Goal: Use online tool/utility: Utilize a website feature to perform a specific function

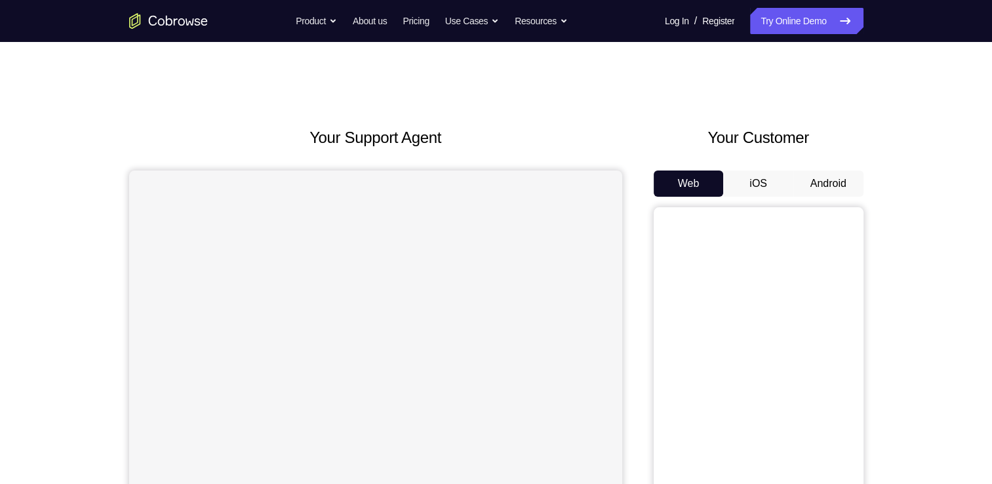
click at [837, 193] on button "Android" at bounding box center [828, 183] width 70 height 26
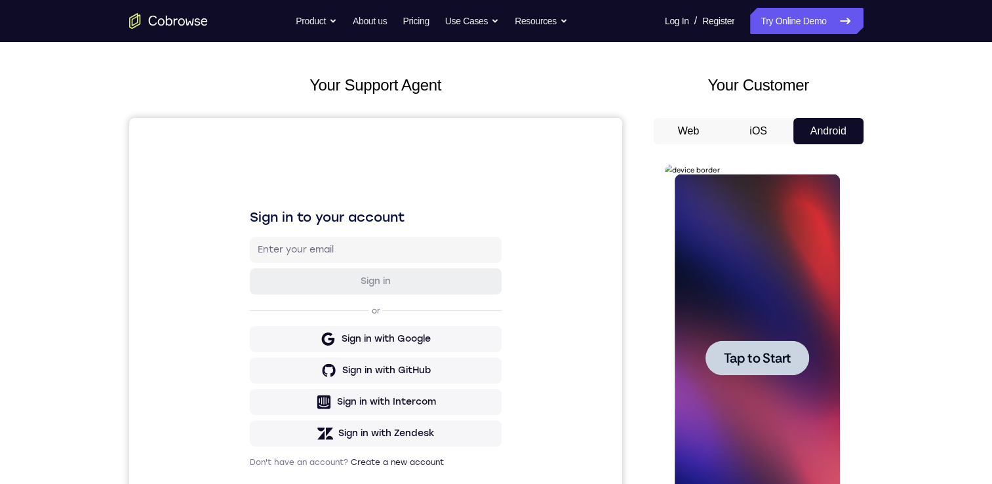
click at [749, 358] on span "Tap to Start" at bounding box center [757, 357] width 67 height 13
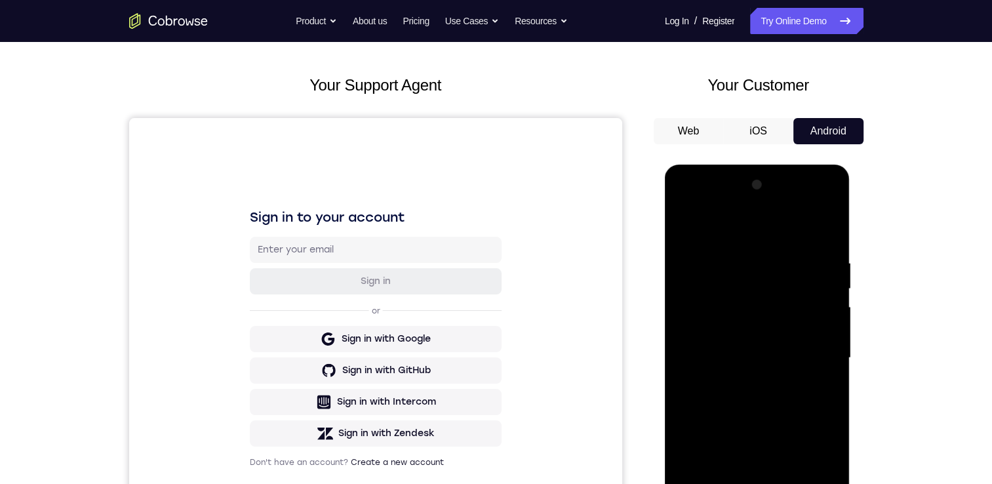
scroll to position [132, 0]
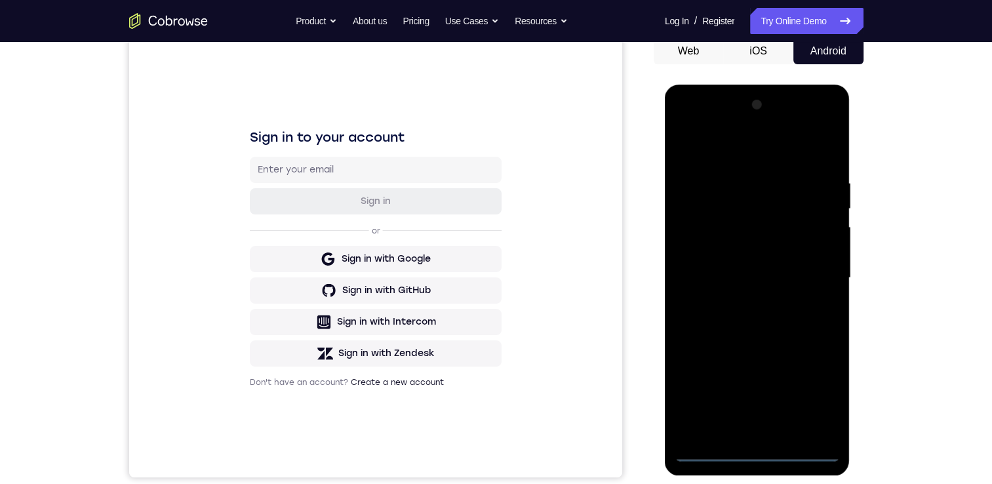
click at [758, 457] on div at bounding box center [757, 277] width 165 height 367
click at [812, 399] on div at bounding box center [757, 277] width 165 height 367
click at [750, 152] on div at bounding box center [757, 277] width 165 height 367
click at [708, 242] on div at bounding box center [757, 277] width 165 height 367
click at [732, 273] on div at bounding box center [757, 277] width 165 height 367
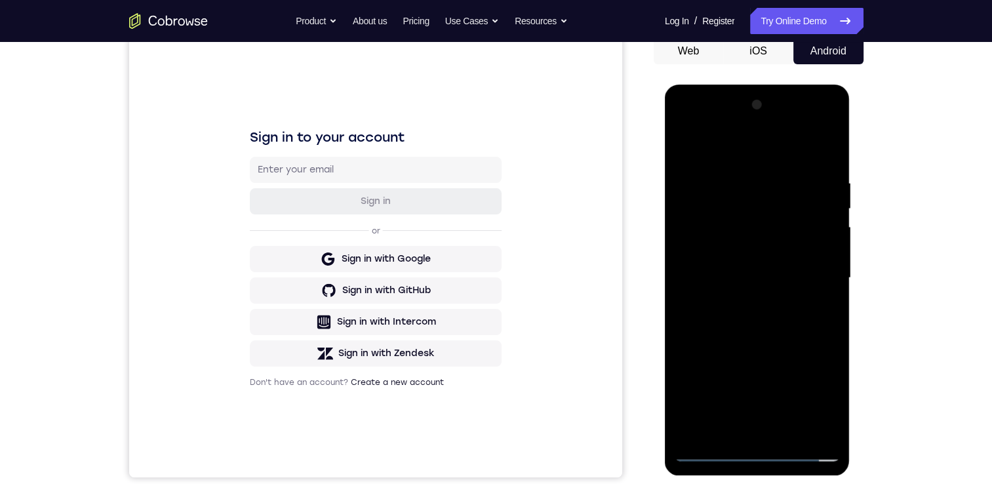
click at [723, 252] on div at bounding box center [757, 277] width 165 height 367
click at [736, 288] on div at bounding box center [757, 277] width 165 height 367
click at [756, 420] on div at bounding box center [757, 277] width 165 height 367
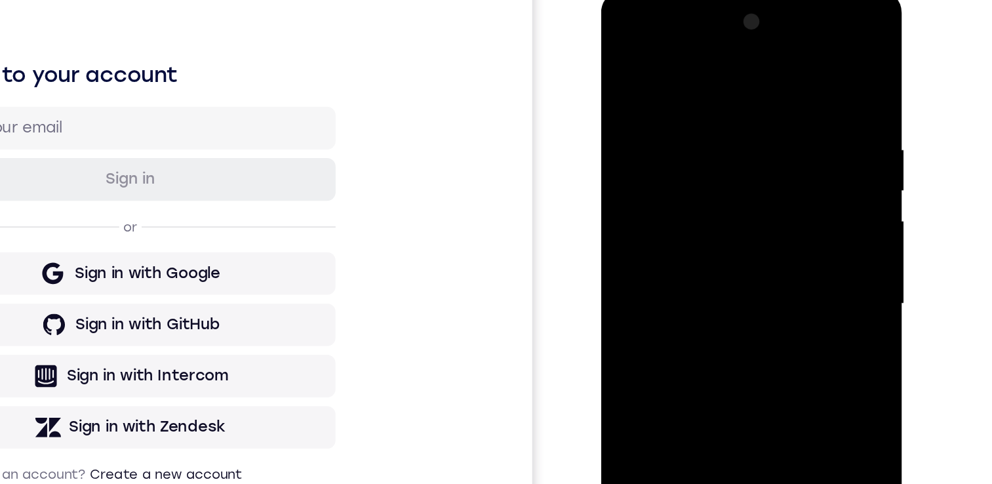
drag, startPoint x: 693, startPoint y: 212, endPoint x: 674, endPoint y: 61, distance: 152.0
click at [674, 61] on div at bounding box center [693, 182] width 165 height 367
drag, startPoint x: 692, startPoint y: 129, endPoint x: 687, endPoint y: 71, distance: 58.5
click at [687, 71] on div at bounding box center [693, 182] width 165 height 367
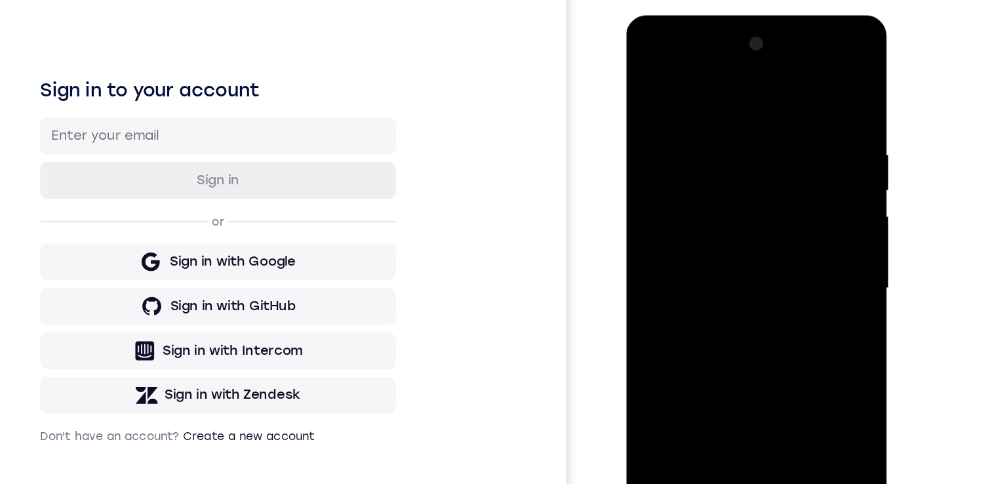
drag, startPoint x: 742, startPoint y: 140, endPoint x: 744, endPoint y: 52, distance: 87.9
click at [744, 52] on div at bounding box center [718, 209] width 165 height 367
drag, startPoint x: 749, startPoint y: 237, endPoint x: 751, endPoint y: 184, distance: 53.8
click at [751, 184] on div at bounding box center [718, 209] width 165 height 367
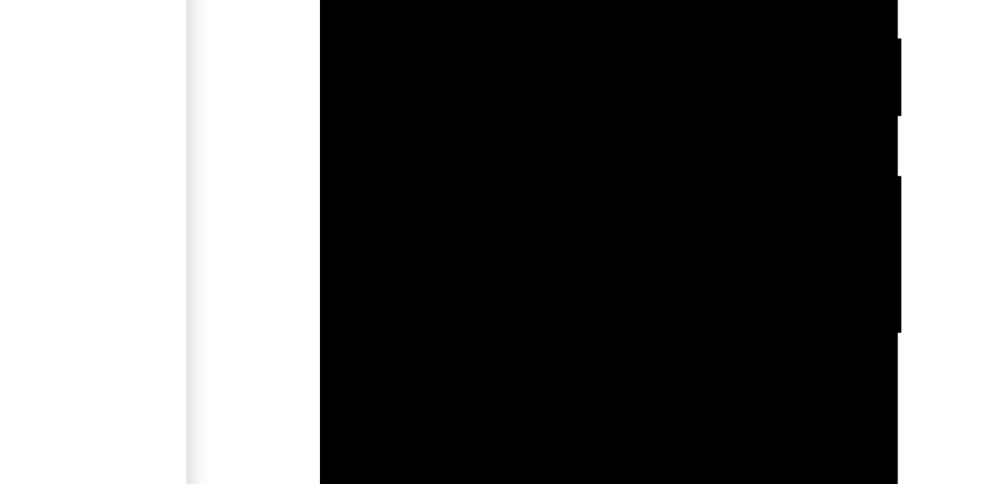
drag, startPoint x: 426, startPoint y: -104, endPoint x: 426, endPoint y: -14, distance: 90.5
drag, startPoint x: 413, startPoint y: -137, endPoint x: 406, endPoint y: -3, distance: 134.6
drag, startPoint x: 410, startPoint y: -110, endPoint x: 407, endPoint y: -22, distance: 88.6
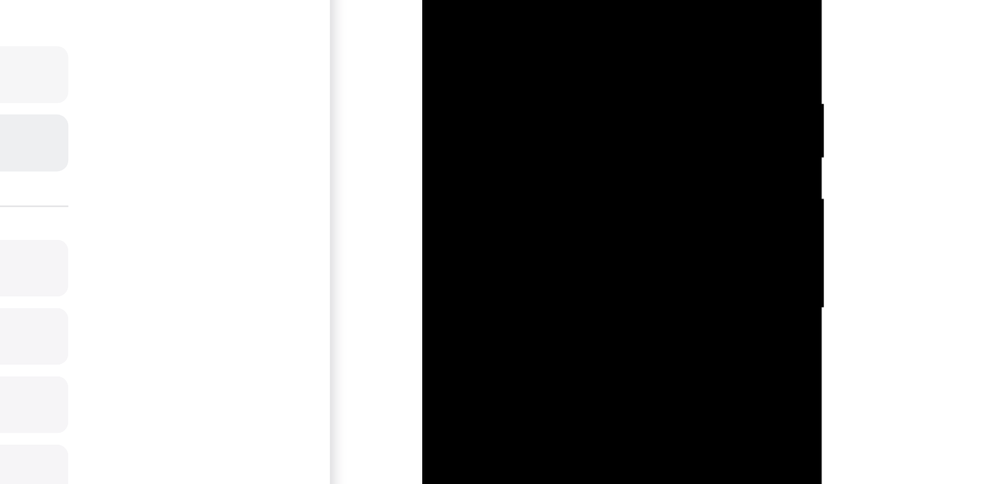
click at [475, 0] on div at bounding box center [514, 83] width 165 height 367
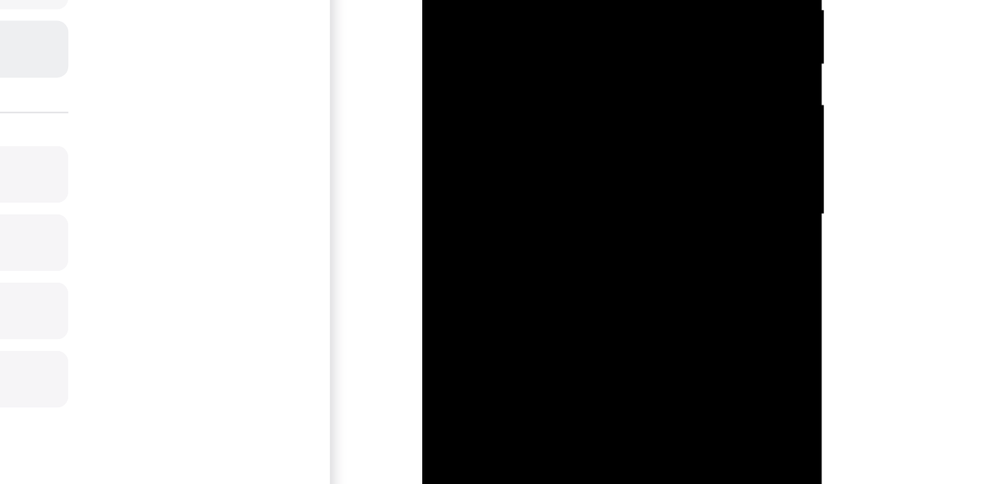
drag, startPoint x: 454, startPoint y: -23, endPoint x: 453, endPoint y: 20, distance: 42.6
drag, startPoint x: 454, startPoint y: 72, endPoint x: 454, endPoint y: 125, distance: 52.5
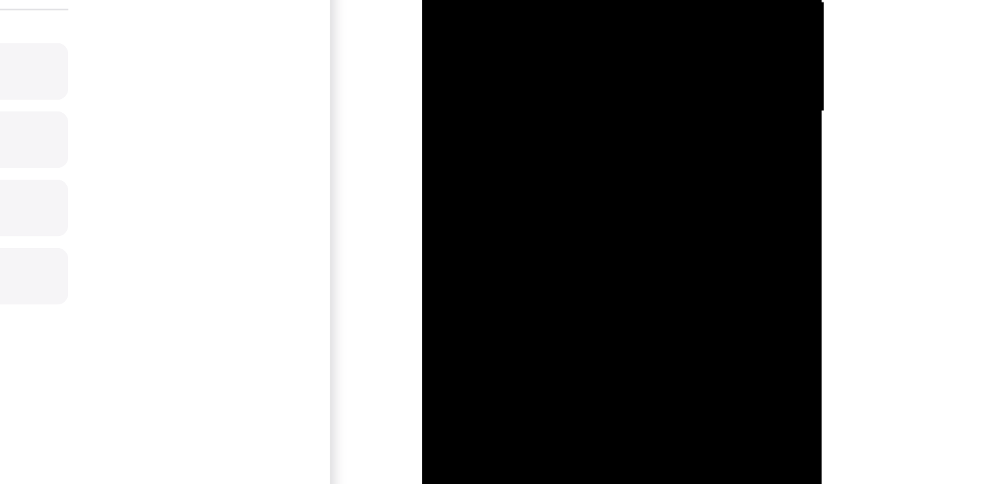
drag, startPoint x: 545, startPoint y: -73, endPoint x: 537, endPoint y: -143, distance: 70.6
drag, startPoint x: 533, startPoint y: -37, endPoint x: 530, endPoint y: -161, distance: 124.0
drag, startPoint x: 537, startPoint y: -35, endPoint x: 530, endPoint y: -130, distance: 95.3
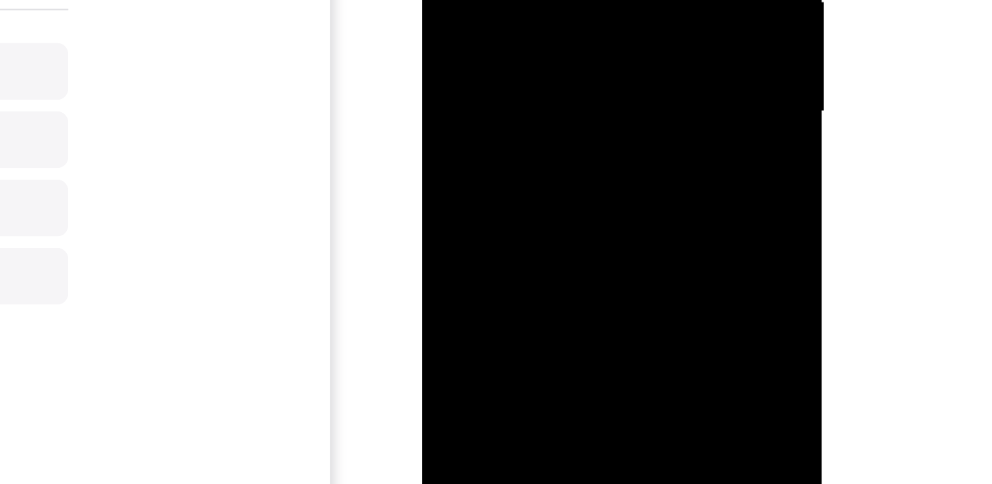
drag, startPoint x: 532, startPoint y: -53, endPoint x: 520, endPoint y: -153, distance: 100.4
drag, startPoint x: 528, startPoint y: -21, endPoint x: 521, endPoint y: -104, distance: 82.9
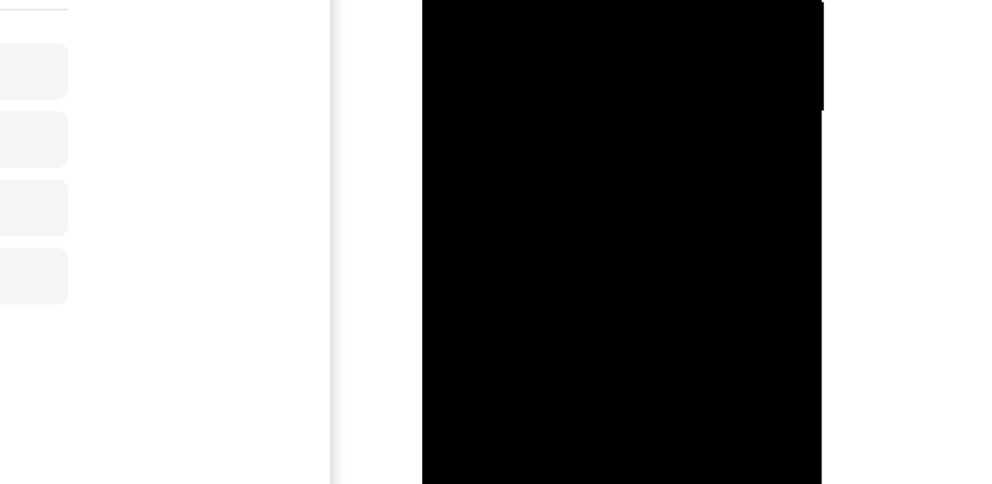
drag, startPoint x: 525, startPoint y: -41, endPoint x: 515, endPoint y: -145, distance: 104.8
drag, startPoint x: 513, startPoint y: -63, endPoint x: 512, endPoint y: -150, distance: 87.2
drag, startPoint x: 517, startPoint y: -37, endPoint x: 511, endPoint y: -133, distance: 96.6
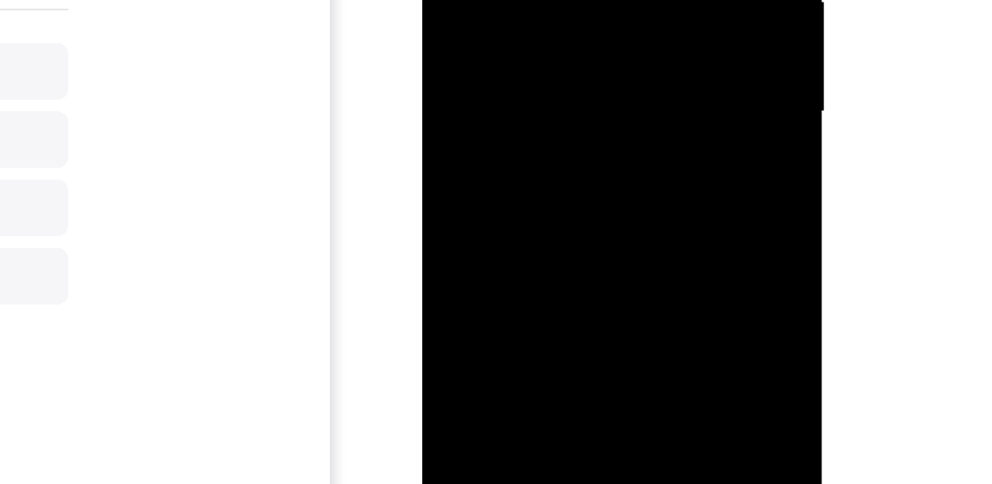
drag, startPoint x: 524, startPoint y: -37, endPoint x: 515, endPoint y: -148, distance: 110.5
drag, startPoint x: 532, startPoint y: 8, endPoint x: 528, endPoint y: -116, distance: 124.0
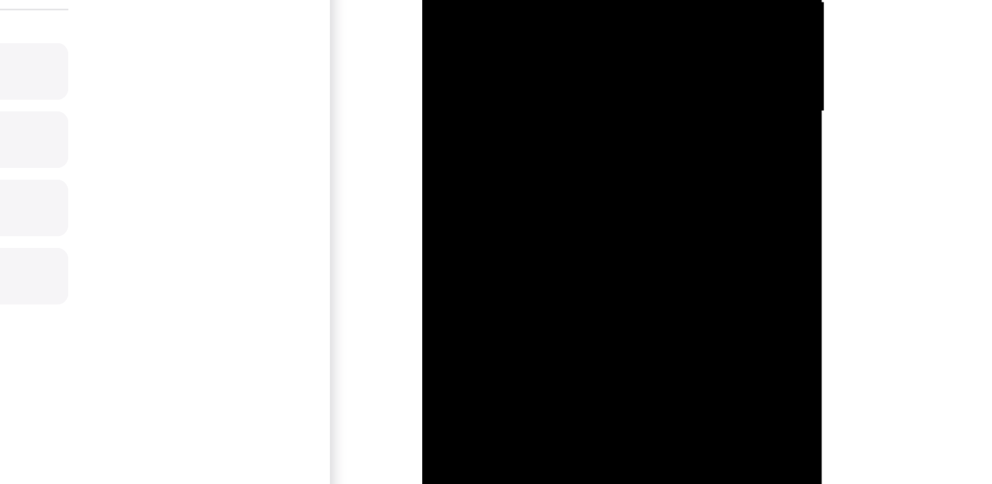
drag, startPoint x: 542, startPoint y: -62, endPoint x: 537, endPoint y: -150, distance: 88.0
drag, startPoint x: 543, startPoint y: -7, endPoint x: 540, endPoint y: -128, distance: 120.7
drag, startPoint x: 544, startPoint y: -50, endPoint x: 541, endPoint y: -140, distance: 89.2
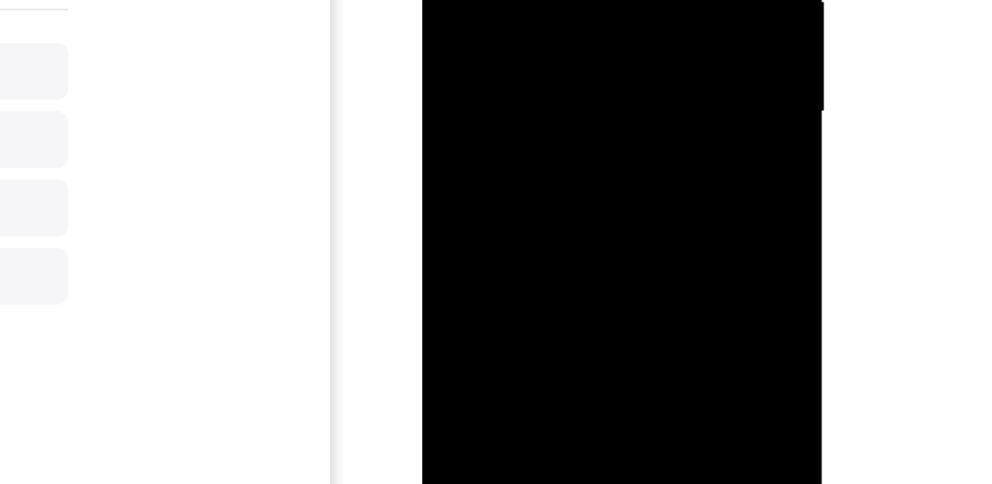
drag, startPoint x: 544, startPoint y: -3, endPoint x: 538, endPoint y: -112, distance: 109.6
drag, startPoint x: 538, startPoint y: -43, endPoint x: 534, endPoint y: -159, distance: 116.8
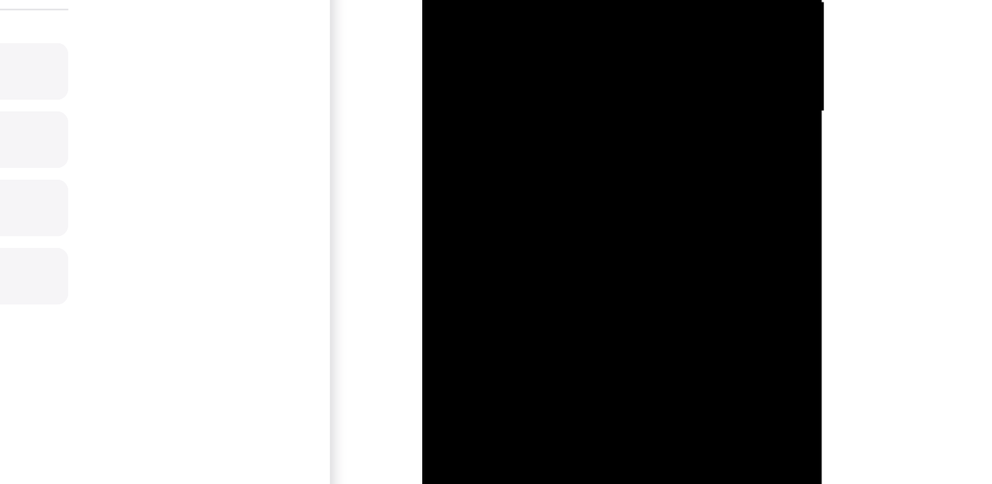
drag, startPoint x: 528, startPoint y: -17, endPoint x: 524, endPoint y: -157, distance: 139.7
drag, startPoint x: 532, startPoint y: -64, endPoint x: 519, endPoint y: -187, distance: 124.0
drag, startPoint x: 527, startPoint y: -15, endPoint x: 526, endPoint y: -138, distance: 123.3
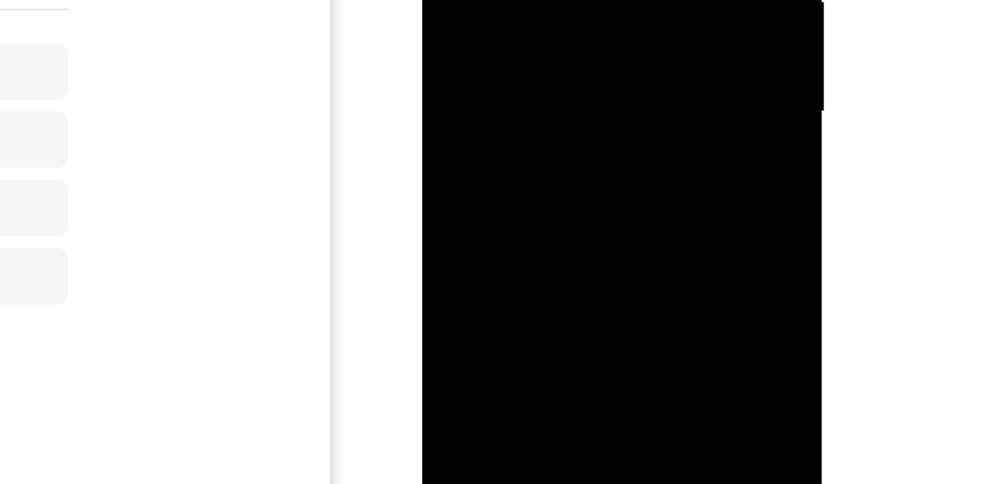
drag, startPoint x: 506, startPoint y: -18, endPoint x: 521, endPoint y: -134, distance: 116.5
drag, startPoint x: 515, startPoint y: -1, endPoint x: 511, endPoint y: -115, distance: 114.2
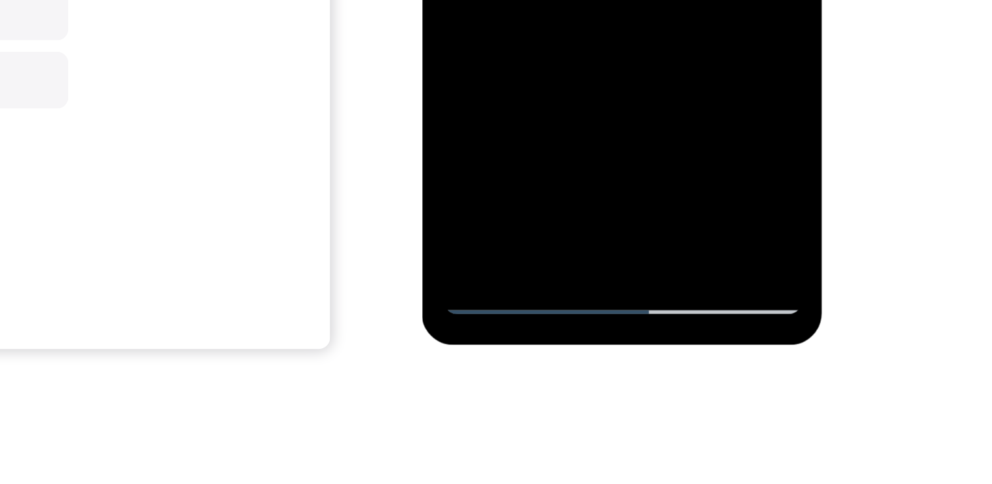
scroll to position [189, 0]
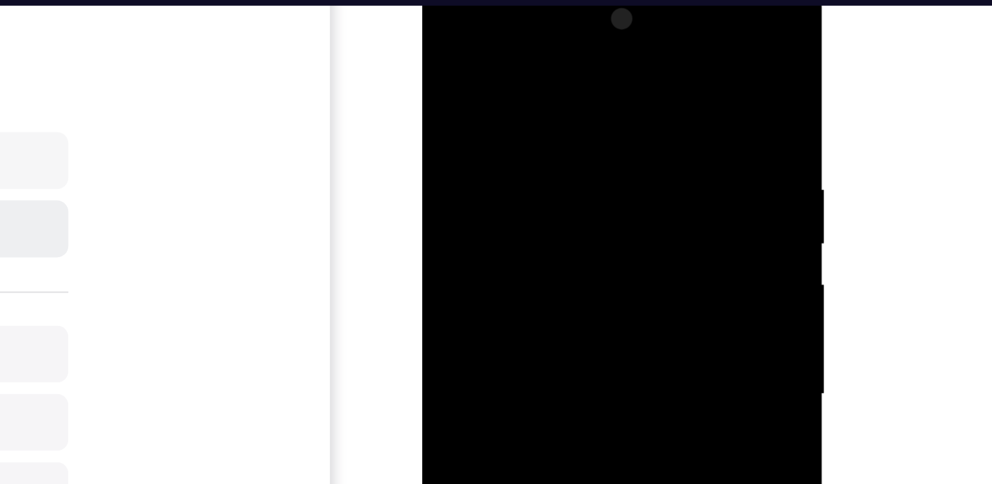
click at [441, 37] on div at bounding box center [514, 169] width 165 height 367
drag, startPoint x: 538, startPoint y: 205, endPoint x: 528, endPoint y: 134, distance: 71.6
click at [523, 121] on div at bounding box center [514, 169] width 165 height 367
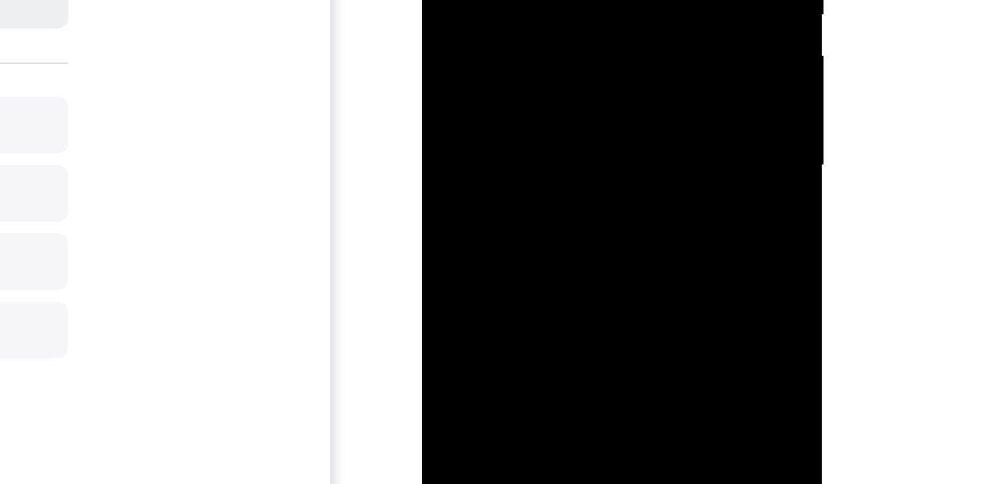
drag, startPoint x: 550, startPoint y: 3, endPoint x: 544, endPoint y: -80, distance: 83.5
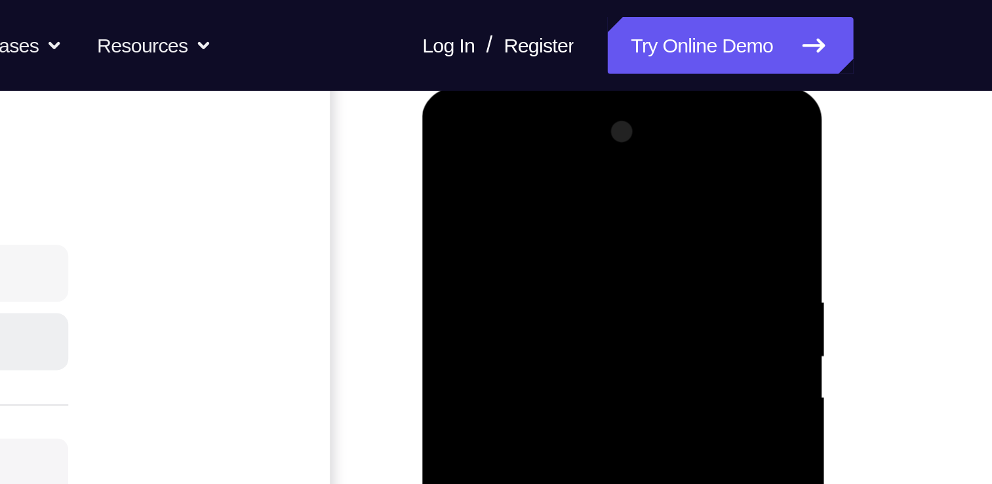
click at [568, 272] on div at bounding box center [514, 281] width 165 height 367
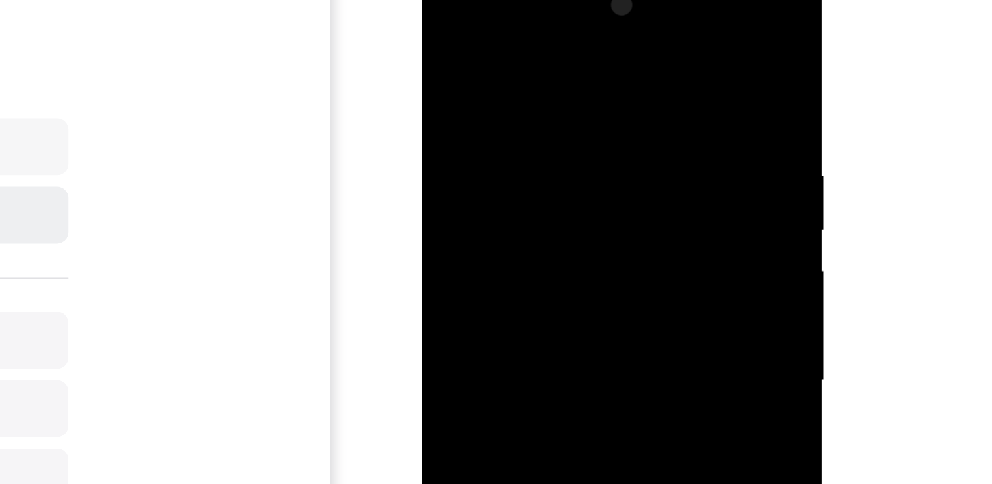
click at [501, 311] on div at bounding box center [514, 155] width 165 height 367
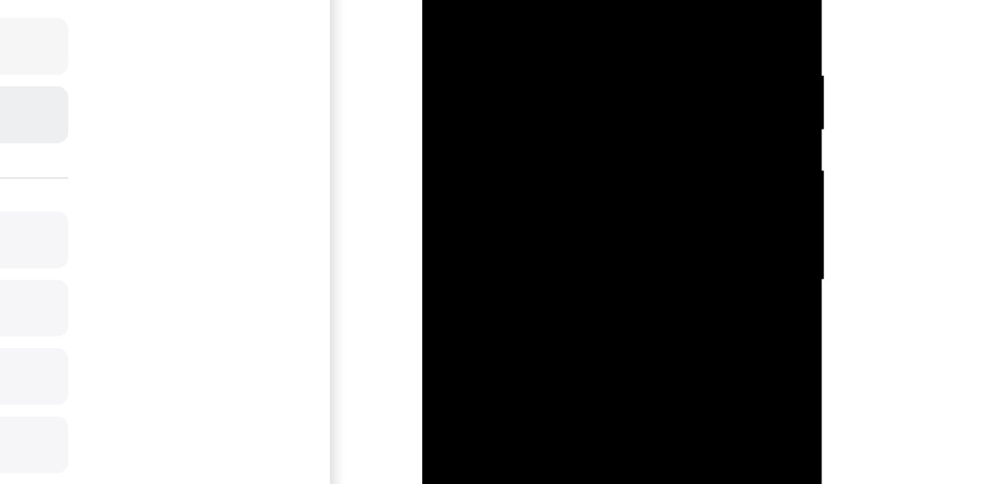
click at [515, 16] on div at bounding box center [514, 55] width 165 height 367
click at [506, 0] on div at bounding box center [514, 55] width 165 height 367
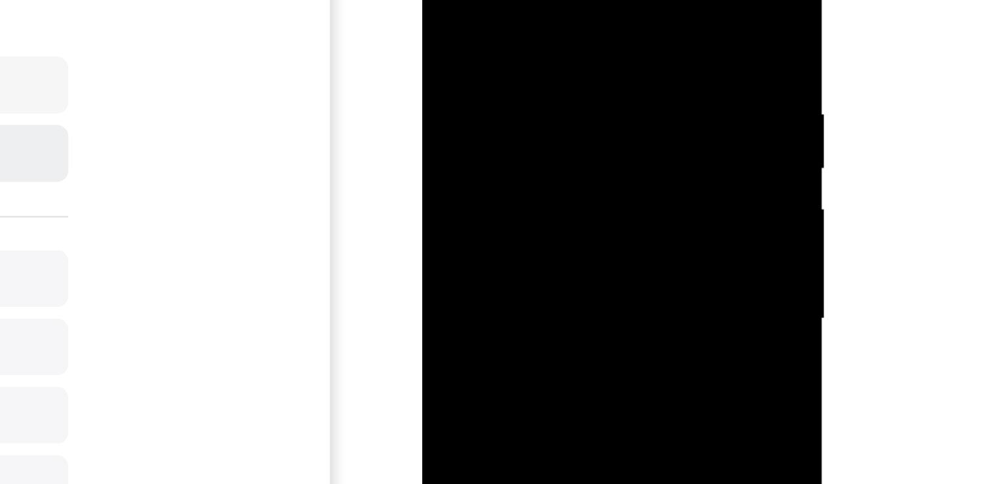
click at [491, 138] on div at bounding box center [514, 94] width 165 height 367
click at [584, 0] on div at bounding box center [514, 94] width 165 height 367
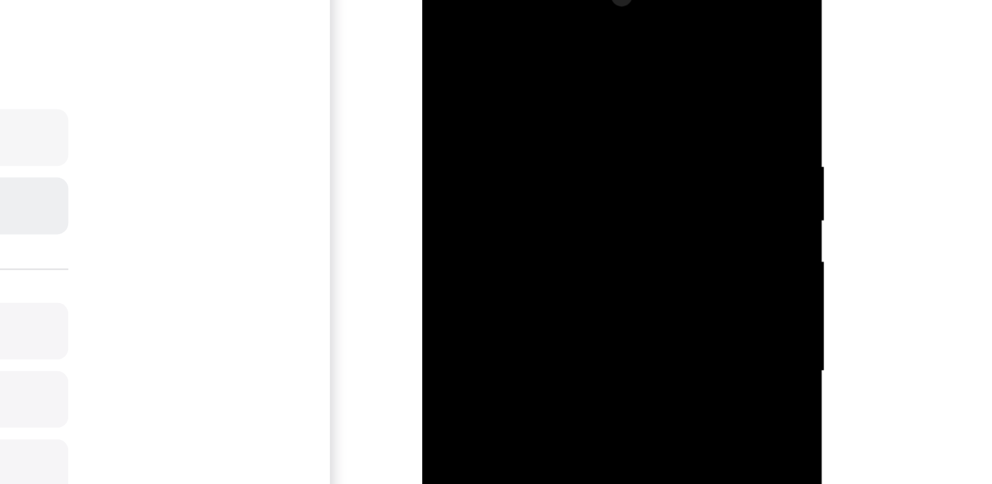
drag, startPoint x: 514, startPoint y: 146, endPoint x: 514, endPoint y: 23, distance: 122.6
click at [514, 23] on div at bounding box center [514, 146] width 165 height 367
click at [546, 326] on div at bounding box center [514, 172] width 165 height 367
click at [515, 237] on div at bounding box center [514, 172] width 165 height 367
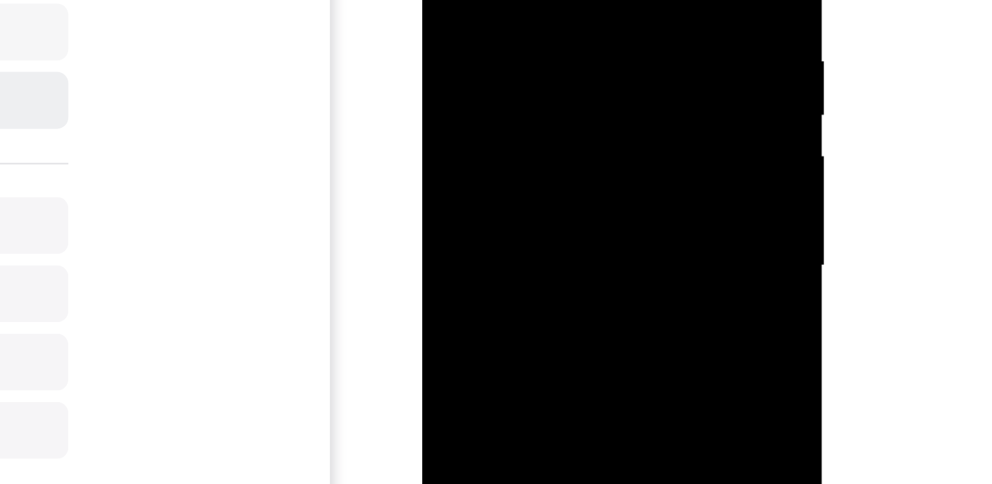
drag, startPoint x: 512, startPoint y: 65, endPoint x: 517, endPoint y: -3, distance: 67.7
click at [517, 0] on div at bounding box center [514, 40] width 165 height 367
drag, startPoint x: 517, startPoint y: 71, endPoint x: 517, endPoint y: 5, distance: 65.6
click at [517, 0] on div at bounding box center [514, 40] width 165 height 367
drag, startPoint x: 522, startPoint y: 72, endPoint x: 519, endPoint y: 3, distance: 69.6
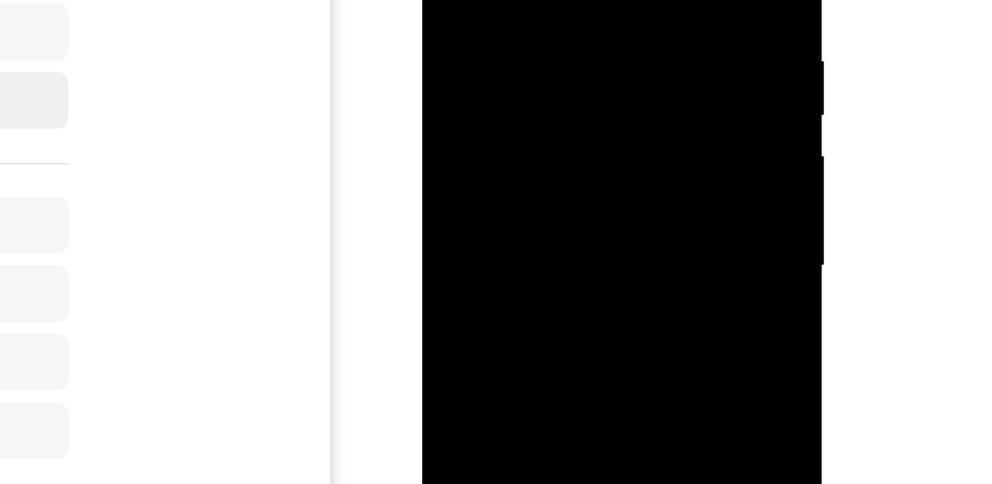
click at [518, 0] on div at bounding box center [514, 40] width 165 height 367
drag, startPoint x: 526, startPoint y: 73, endPoint x: 523, endPoint y: -3, distance: 75.5
click at [523, 0] on div at bounding box center [514, 40] width 165 height 367
drag, startPoint x: 530, startPoint y: 71, endPoint x: 528, endPoint y: -3, distance: 74.1
click at [528, 0] on div at bounding box center [514, 40] width 165 height 367
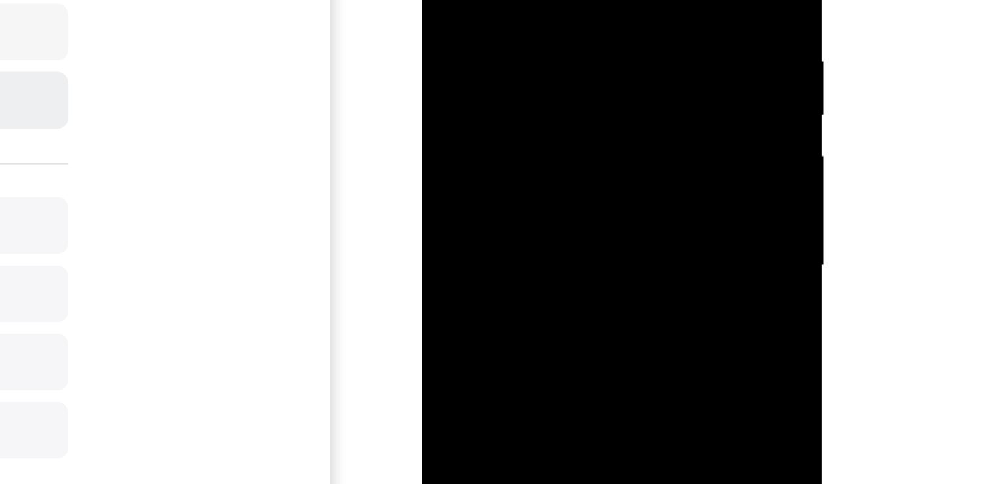
drag, startPoint x: 525, startPoint y: 76, endPoint x: 526, endPoint y: 18, distance: 58.4
click at [526, 18] on div at bounding box center [514, 40] width 165 height 367
drag, startPoint x: 526, startPoint y: 80, endPoint x: 527, endPoint y: -3, distance: 83.3
click at [527, 0] on div at bounding box center [514, 40] width 165 height 367
drag, startPoint x: 530, startPoint y: 77, endPoint x: 527, endPoint y: -11, distance: 87.9
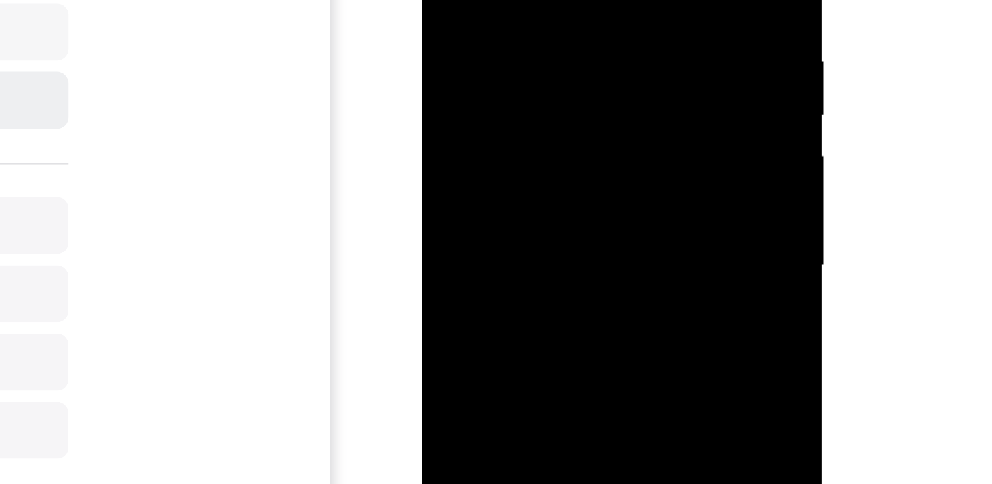
click at [527, 0] on div at bounding box center [514, 40] width 165 height 367
drag, startPoint x: 537, startPoint y: 64, endPoint x: 535, endPoint y: 12, distance: 51.8
click at [534, 3] on div at bounding box center [514, 40] width 165 height 367
drag, startPoint x: 542, startPoint y: 66, endPoint x: 536, endPoint y: -22, distance: 88.1
click at [536, 0] on div at bounding box center [514, 40] width 165 height 367
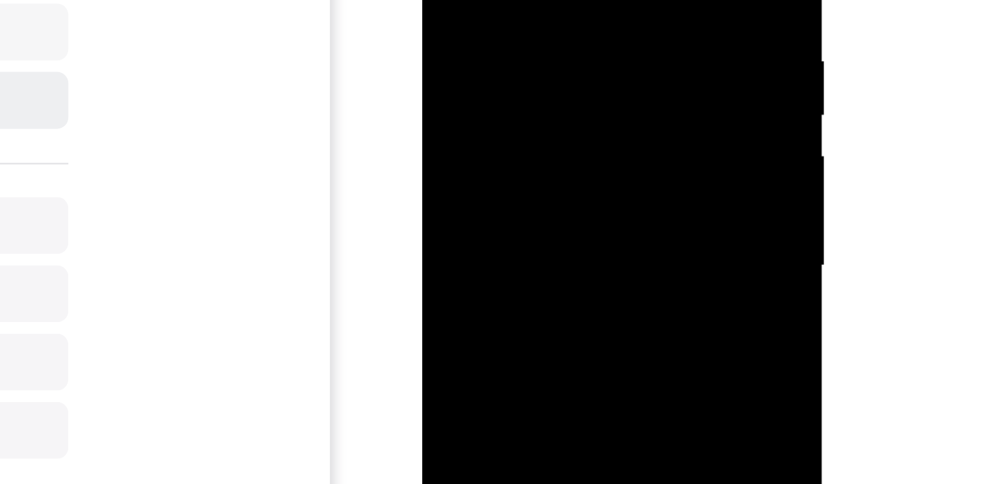
drag, startPoint x: 522, startPoint y: 10, endPoint x: 516, endPoint y: 54, distance: 45.0
click at [516, 54] on div at bounding box center [514, 40] width 165 height 367
drag, startPoint x: 527, startPoint y: 49, endPoint x: 523, endPoint y: 0, distance: 49.4
click at [523, 0] on div at bounding box center [514, 40] width 165 height 367
drag, startPoint x: 530, startPoint y: 54, endPoint x: 527, endPoint y: 4, distance: 50.6
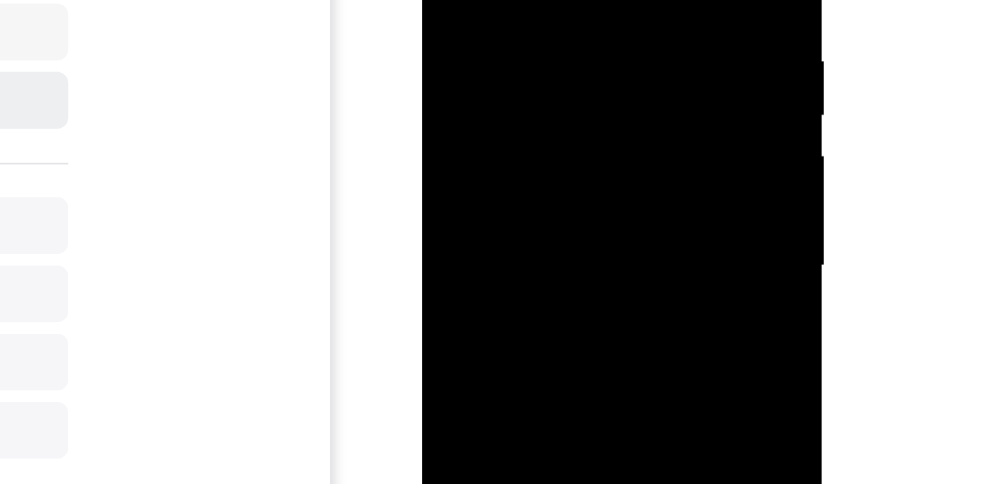
click at [527, 4] on div at bounding box center [514, 40] width 165 height 367
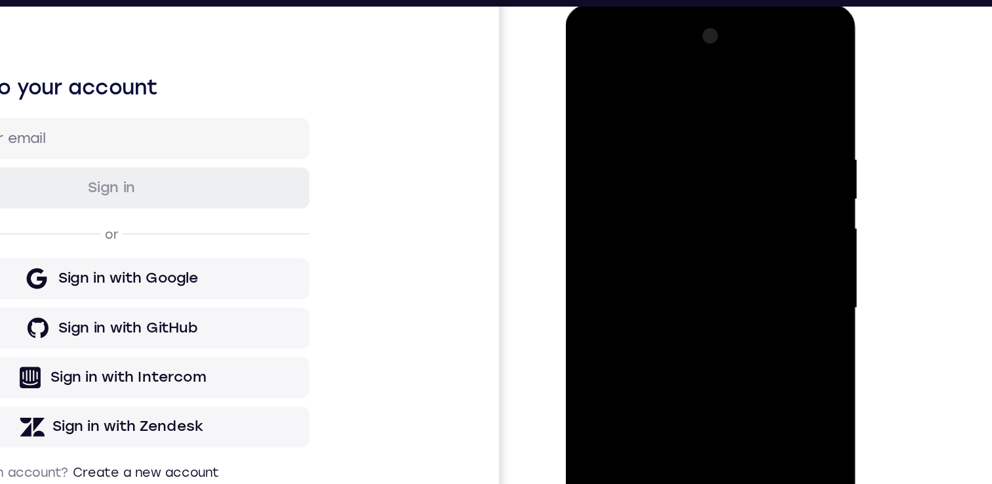
drag, startPoint x: 671, startPoint y: 292, endPoint x: 658, endPoint y: 184, distance: 109.1
click at [658, 184] on div at bounding box center [657, 197] width 165 height 367
click at [660, 214] on div at bounding box center [657, 197] width 165 height 367
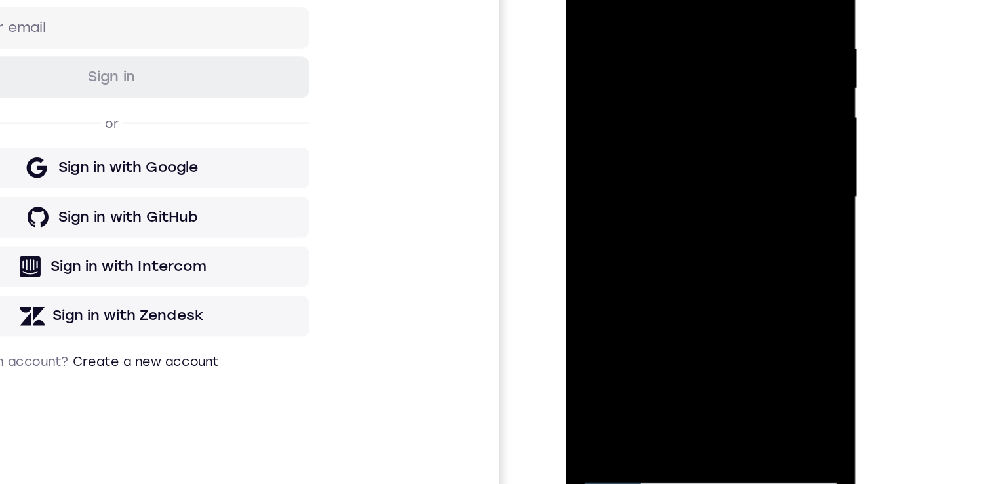
drag, startPoint x: 639, startPoint y: 32, endPoint x: 624, endPoint y: 148, distance: 117.1
click at [624, 148] on div at bounding box center [657, 87] width 165 height 367
drag, startPoint x: 627, startPoint y: 30, endPoint x: 619, endPoint y: 140, distance: 111.1
click at [619, 140] on div at bounding box center [657, 87] width 165 height 367
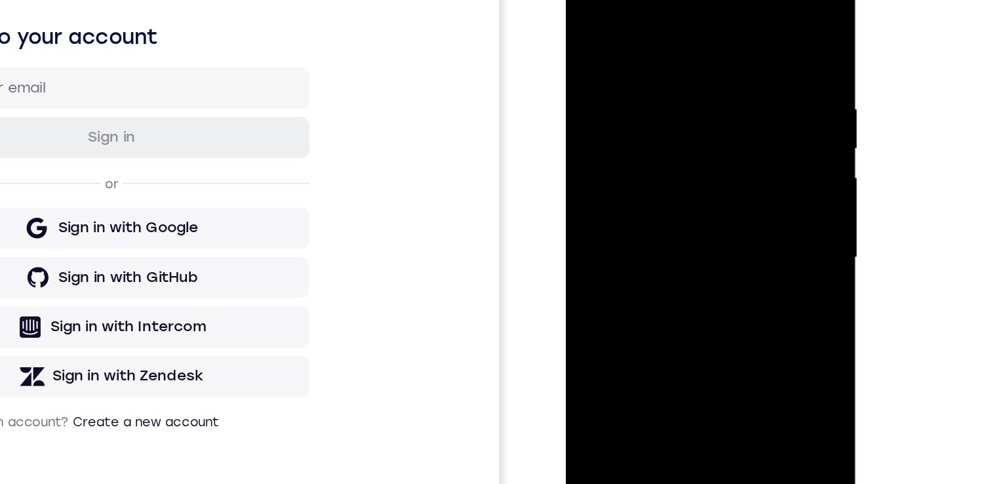
drag, startPoint x: 627, startPoint y: 110, endPoint x: 617, endPoint y: 192, distance: 82.6
click at [617, 200] on div at bounding box center [657, 148] width 165 height 367
click at [585, 16] on div at bounding box center [657, 148] width 165 height 367
drag, startPoint x: 655, startPoint y: 188, endPoint x: 637, endPoint y: 49, distance: 139.6
click at [637, 49] on div at bounding box center [657, 148] width 165 height 367
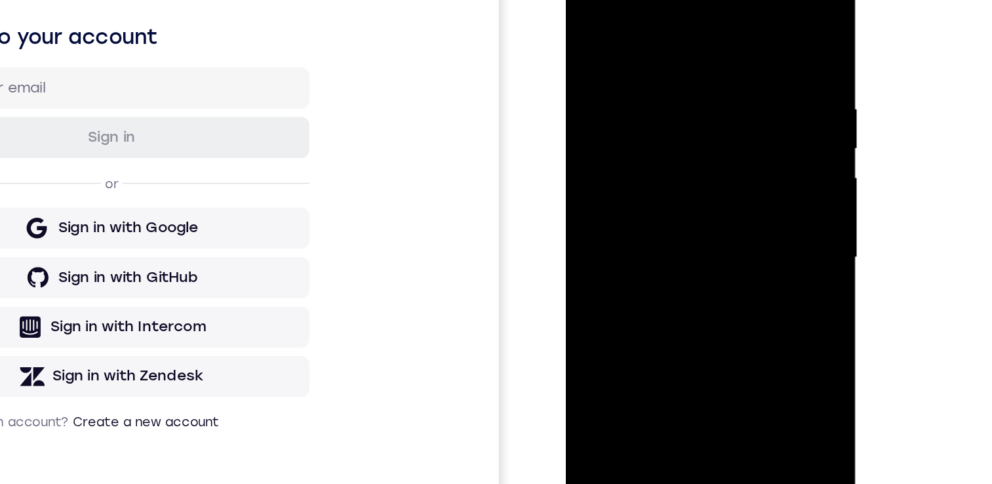
drag, startPoint x: 669, startPoint y: 217, endPoint x: 657, endPoint y: 82, distance: 135.6
click at [657, 73] on div at bounding box center [657, 148] width 165 height 367
drag, startPoint x: 673, startPoint y: 199, endPoint x: 666, endPoint y: 99, distance: 99.9
click at [666, 99] on div at bounding box center [657, 148] width 165 height 367
drag, startPoint x: 660, startPoint y: 154, endPoint x: 1223, endPoint y: 111, distance: 564.2
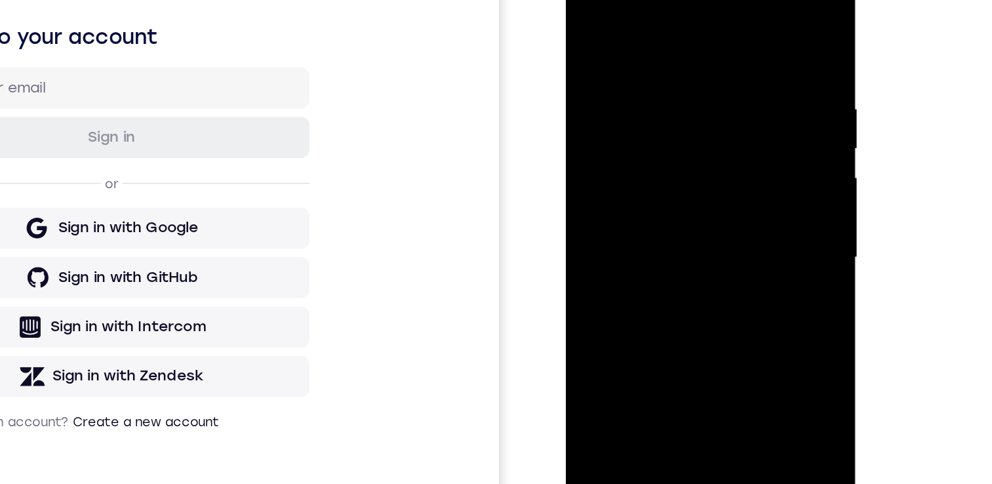
click at [660, 154] on div at bounding box center [657, 148] width 165 height 367
click at [588, 22] on div at bounding box center [657, 148] width 165 height 367
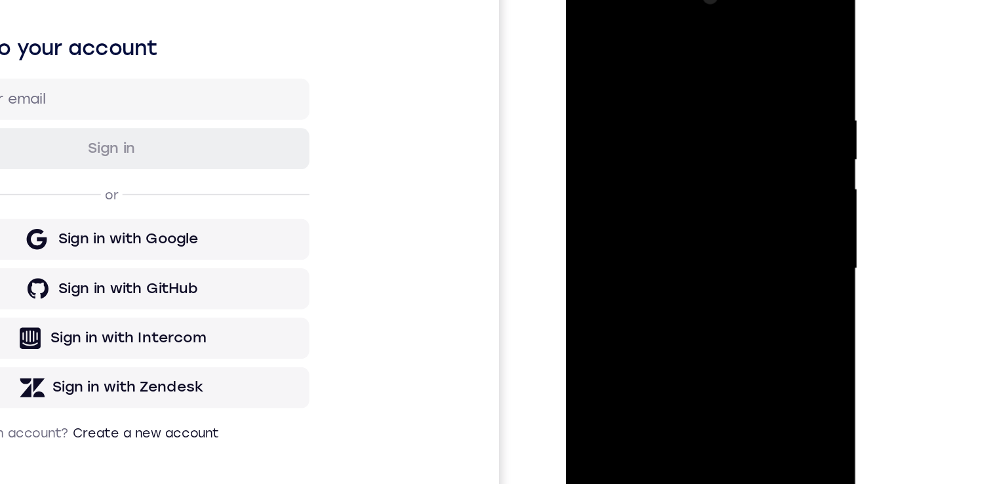
drag, startPoint x: 647, startPoint y: 195, endPoint x: 631, endPoint y: -1, distance: 197.3
click at [626, 0] on div at bounding box center [657, 158] width 165 height 367
click at [610, 332] on div at bounding box center [657, 158] width 165 height 367
click at [585, 32] on div at bounding box center [657, 158] width 165 height 367
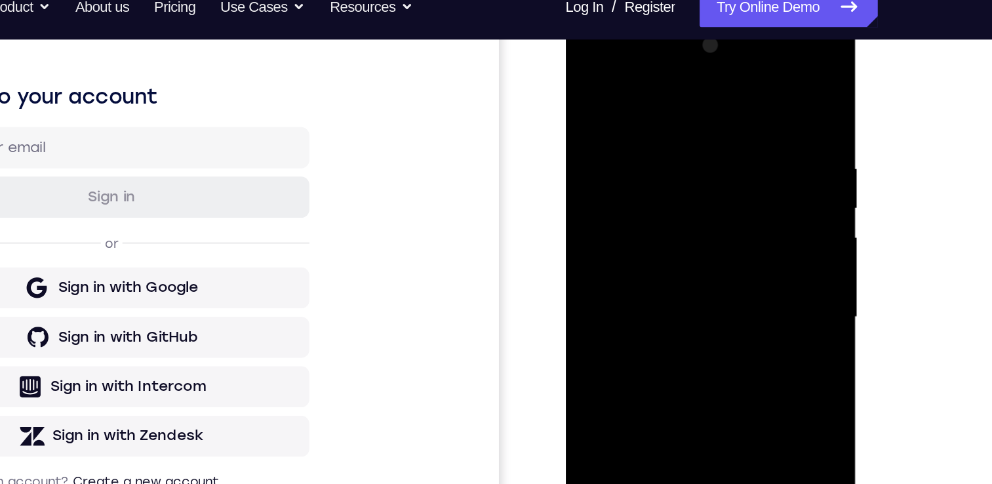
click at [591, 77] on div at bounding box center [657, 207] width 165 height 367
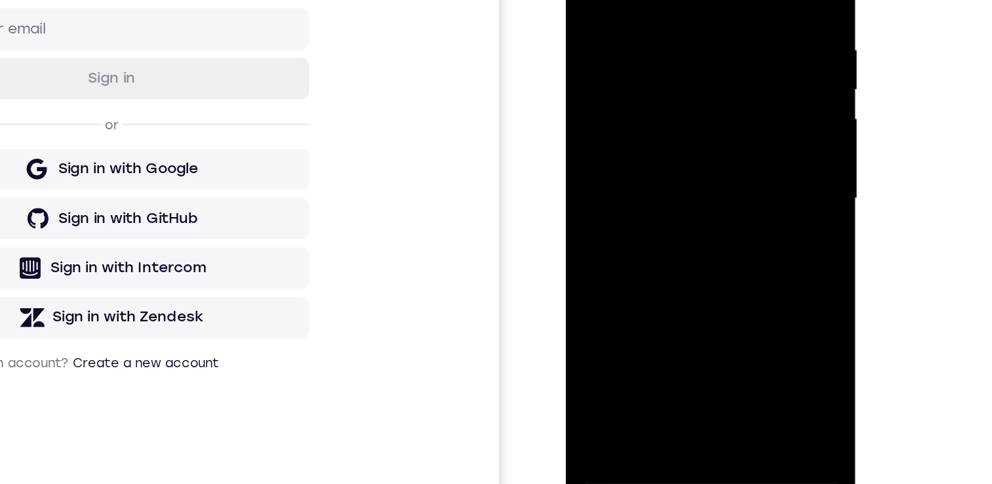
click at [689, 243] on div at bounding box center [657, 88] width 165 height 367
drag, startPoint x: 658, startPoint y: 90, endPoint x: 635, endPoint y: 266, distance: 176.6
click at [632, 289] on html "Online web based iOS Simulators and Android Emulators. Run iPhone, iPad, Mobile…" at bounding box center [658, 91] width 187 height 393
click at [584, 0] on div at bounding box center [657, 88] width 165 height 367
click at [587, 0] on div at bounding box center [657, 88] width 165 height 367
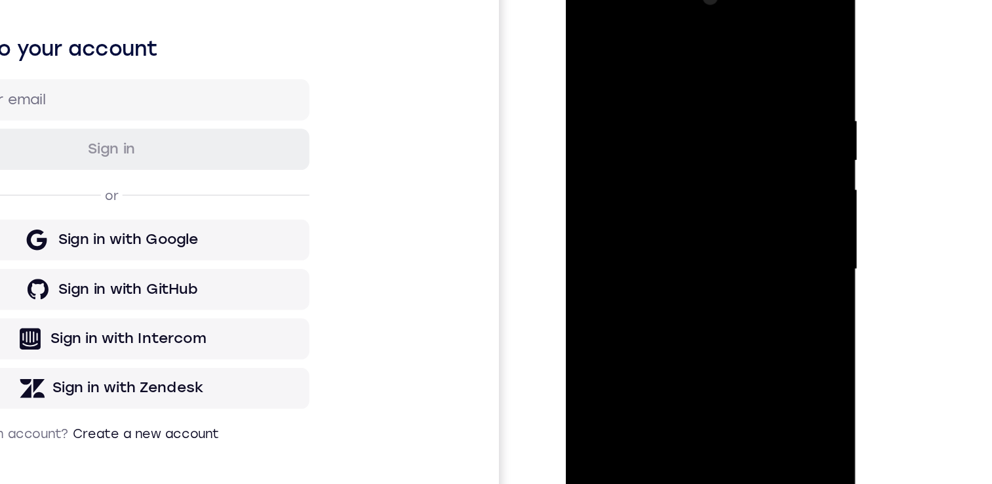
click at [588, 28] on div at bounding box center [657, 159] width 165 height 367
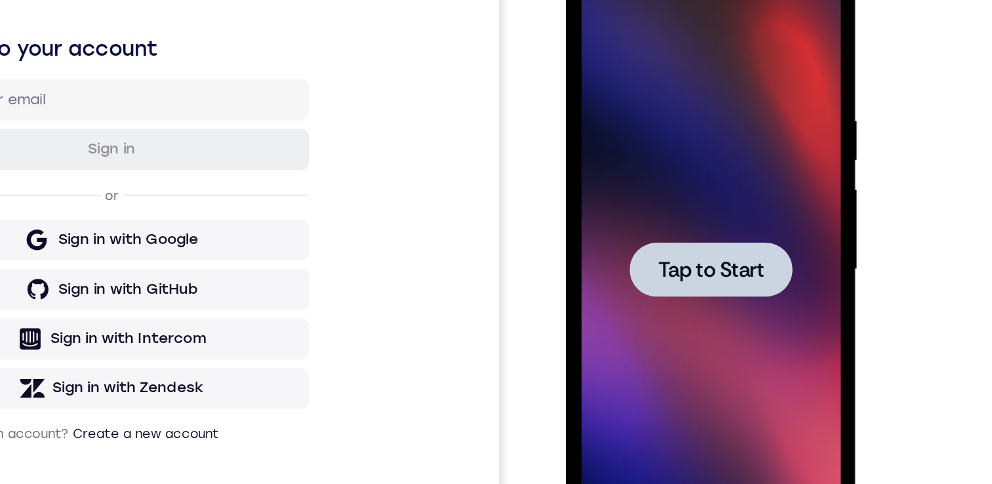
click at [660, 134] on div at bounding box center [657, 159] width 165 height 367
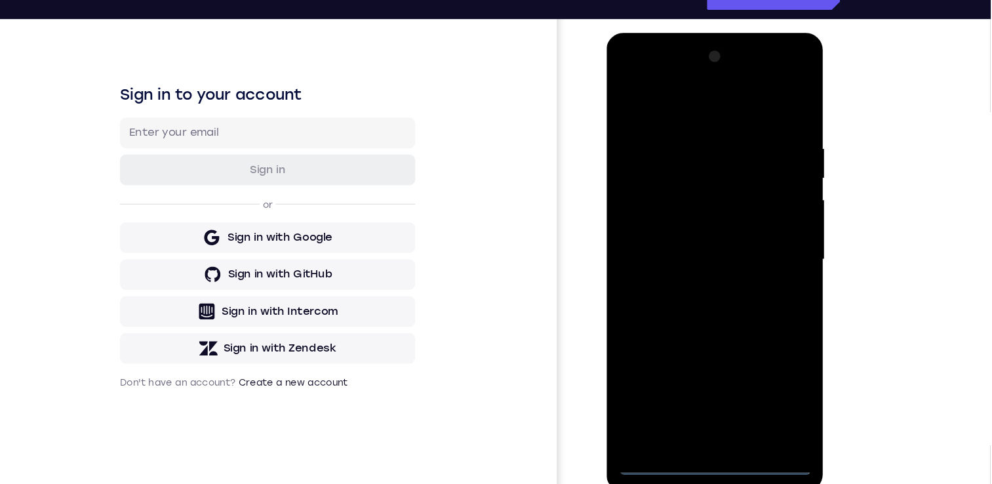
click at [696, 397] on div at bounding box center [698, 226] width 165 height 367
click at [758, 338] on div at bounding box center [698, 226] width 165 height 367
click at [698, 102] on div at bounding box center [698, 226] width 165 height 367
click at [641, 182] on div at bounding box center [698, 226] width 165 height 367
click at [677, 223] on div at bounding box center [698, 226] width 165 height 367
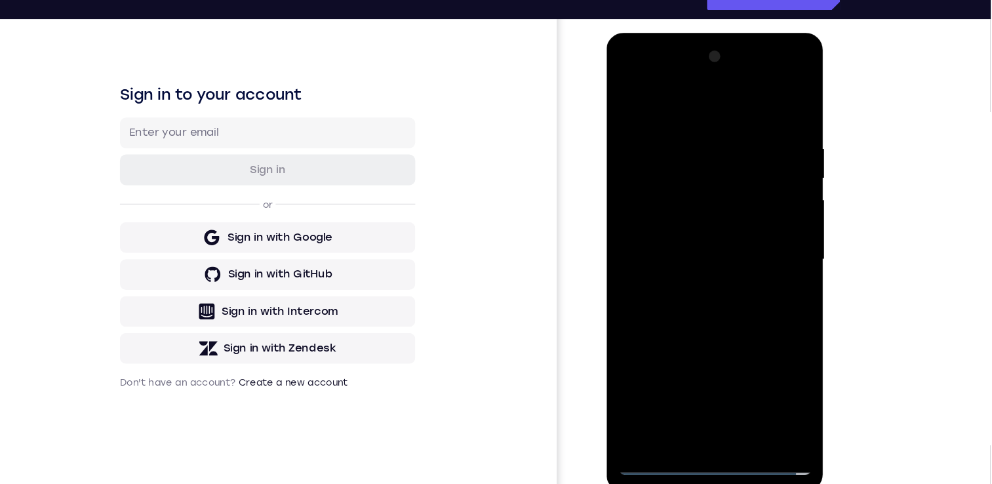
click at [677, 212] on div at bounding box center [698, 226] width 165 height 367
click at [681, 240] on div at bounding box center [698, 226] width 165 height 367
click at [698, 372] on div at bounding box center [698, 226] width 165 height 367
drag, startPoint x: 709, startPoint y: 305, endPoint x: 710, endPoint y: 205, distance: 99.7
click at [710, 205] on div at bounding box center [698, 226] width 165 height 367
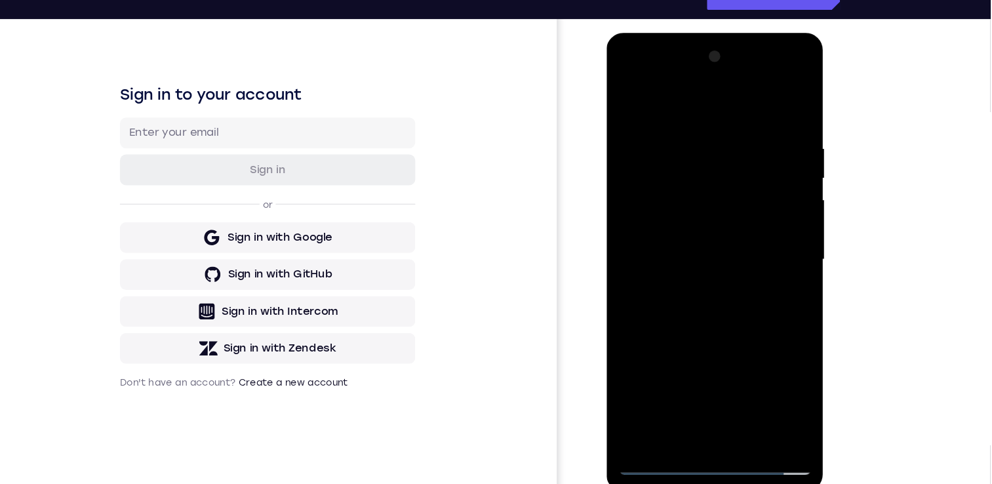
drag, startPoint x: 710, startPoint y: 205, endPoint x: 691, endPoint y: 413, distance: 208.7
click at [689, 426] on div at bounding box center [700, 229] width 187 height 393
drag, startPoint x: 734, startPoint y: 245, endPoint x: 703, endPoint y: 285, distance: 50.5
click at [703, 285] on div at bounding box center [698, 226] width 165 height 367
click at [740, 109] on div at bounding box center [698, 226] width 165 height 367
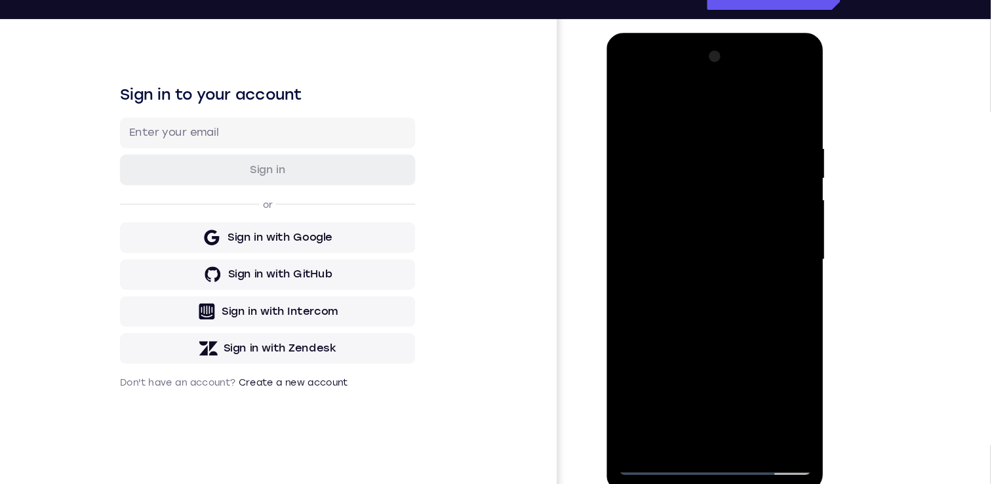
drag, startPoint x: 729, startPoint y: 262, endPoint x: 726, endPoint y: 204, distance: 58.4
click at [726, 204] on div at bounding box center [698, 226] width 165 height 367
drag, startPoint x: 733, startPoint y: 257, endPoint x: 734, endPoint y: 222, distance: 34.8
click at [734, 222] on div at bounding box center [698, 226] width 165 height 367
click at [701, 237] on div at bounding box center [698, 226] width 165 height 367
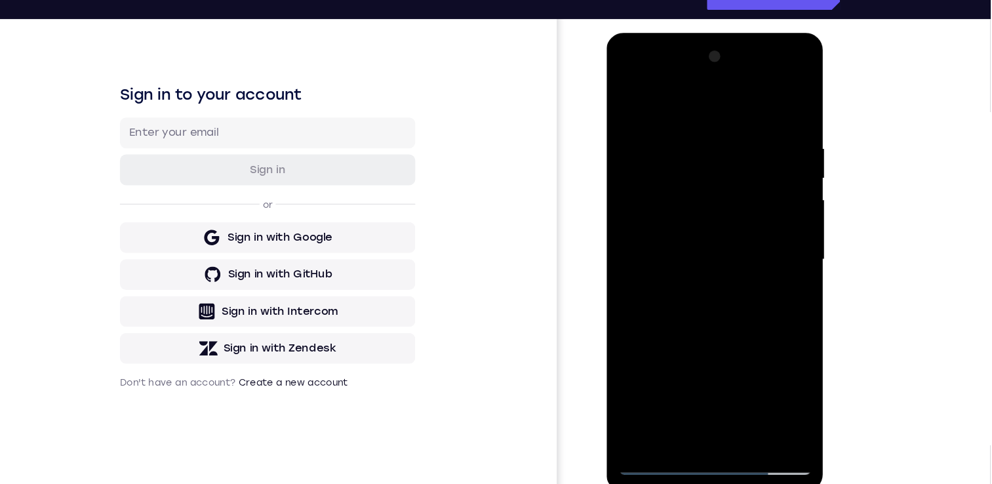
drag, startPoint x: 686, startPoint y: 241, endPoint x: 675, endPoint y: 100, distance: 142.0
click at [675, 95] on div at bounding box center [698, 226] width 165 height 367
click at [645, 292] on div at bounding box center [698, 226] width 165 height 367
click at [698, 228] on div at bounding box center [698, 226] width 165 height 367
click at [626, 94] on div at bounding box center [698, 226] width 165 height 367
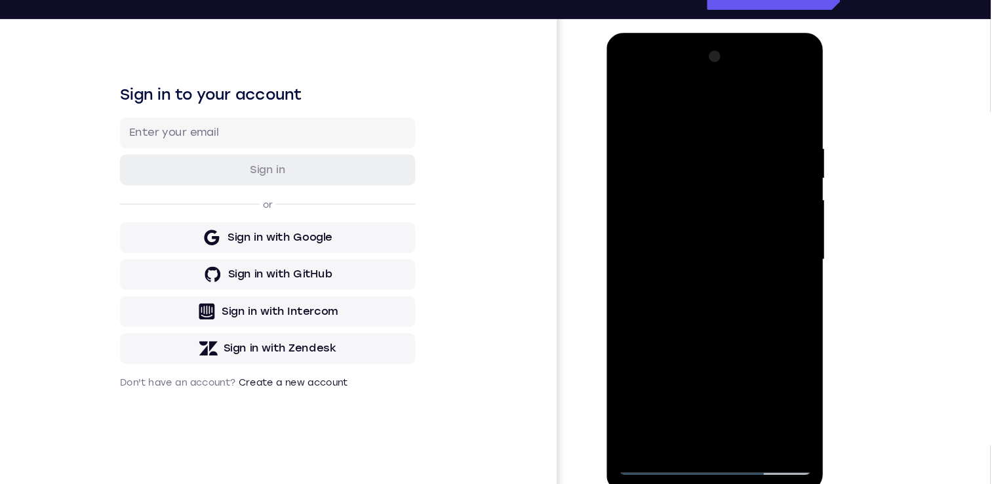
scroll to position [129, 0]
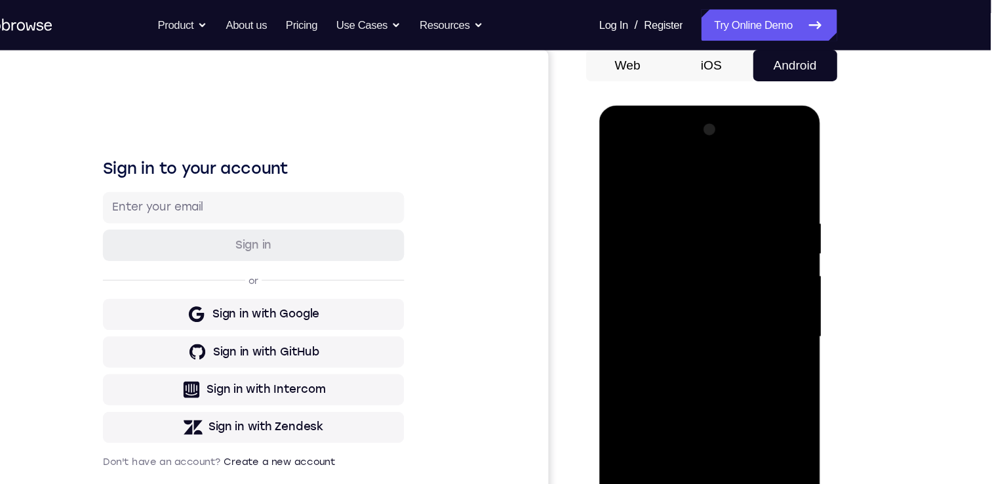
click at [617, 145] on div at bounding box center [691, 298] width 165 height 367
click at [751, 290] on div at bounding box center [691, 298] width 165 height 367
click at [680, 324] on div at bounding box center [691, 298] width 165 height 367
click at [683, 364] on div at bounding box center [691, 298] width 165 height 367
click at [685, 289] on div at bounding box center [691, 298] width 165 height 367
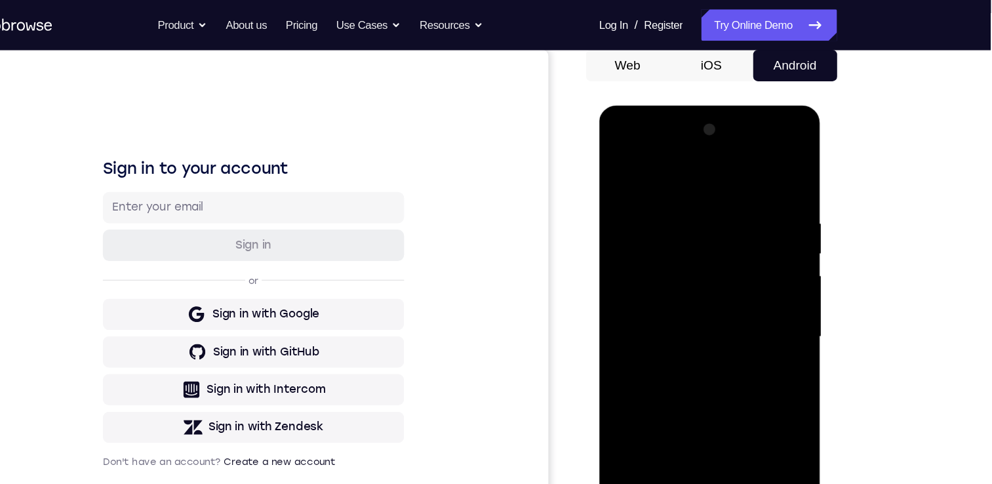
click at [695, 258] on div at bounding box center [691, 298] width 165 height 367
click at [687, 247] on div at bounding box center [691, 298] width 165 height 367
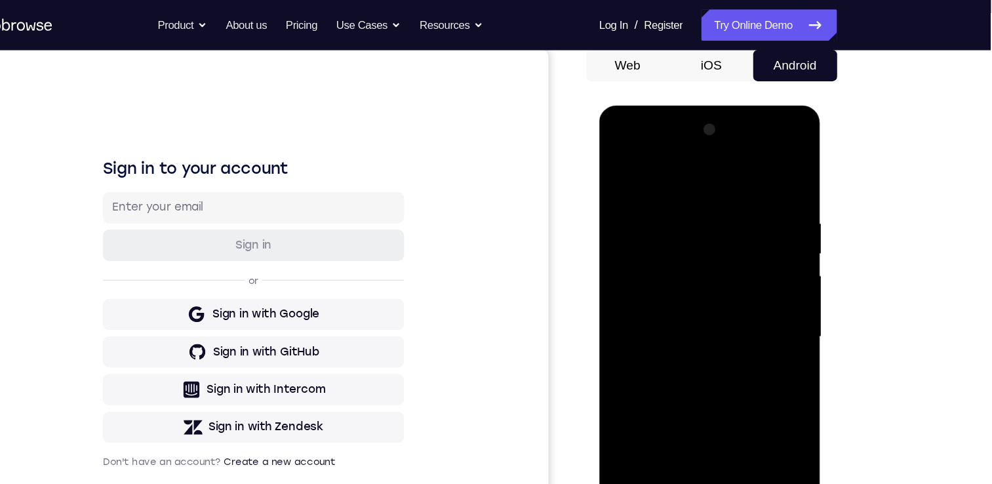
click at [687, 247] on div at bounding box center [691, 298] width 165 height 367
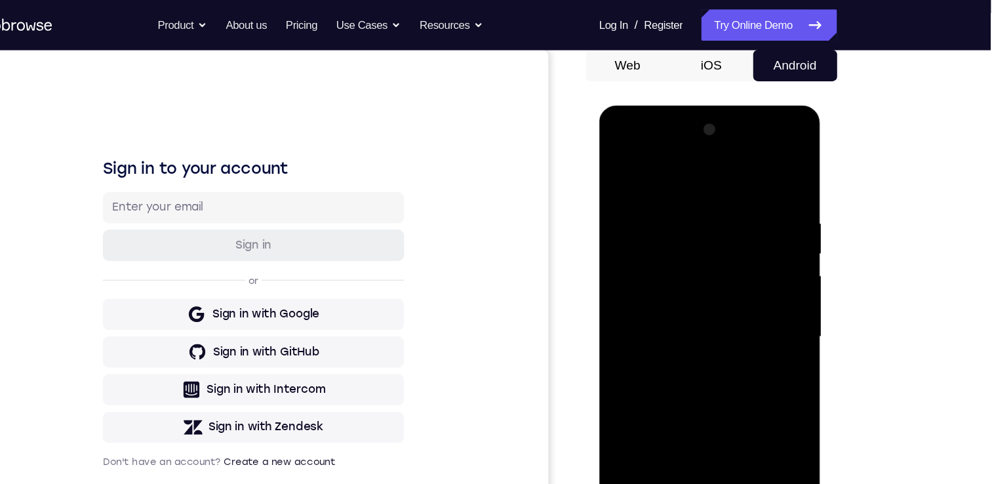
click at [687, 247] on div at bounding box center [691, 298] width 165 height 367
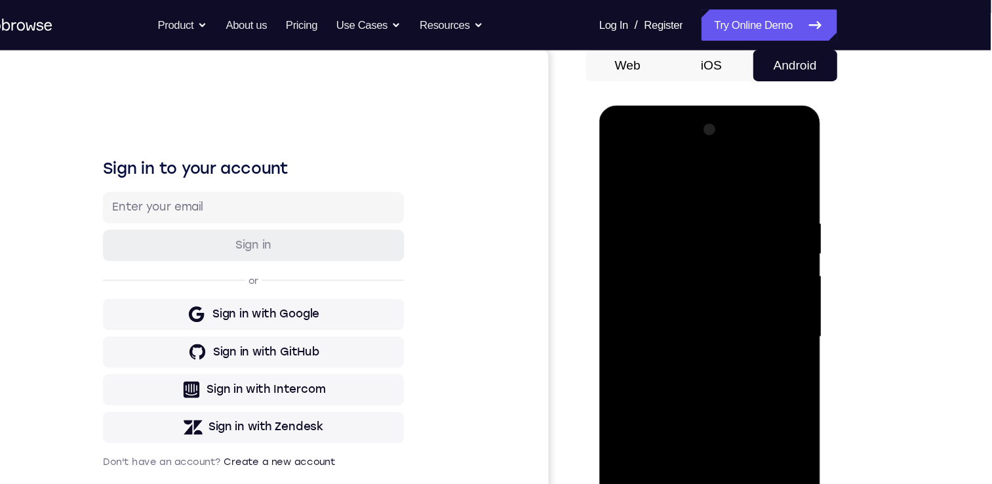
click at [687, 247] on div at bounding box center [691, 298] width 165 height 367
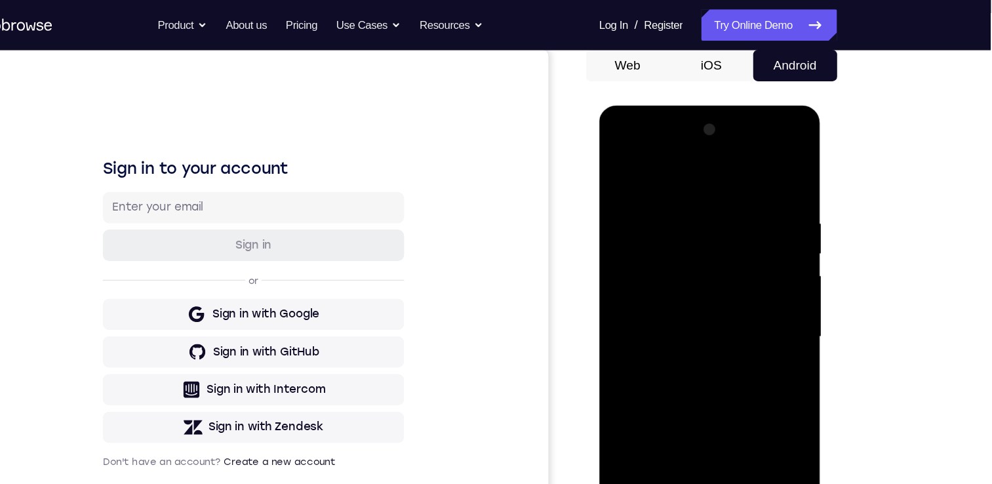
click at [687, 247] on div at bounding box center [691, 298] width 165 height 367
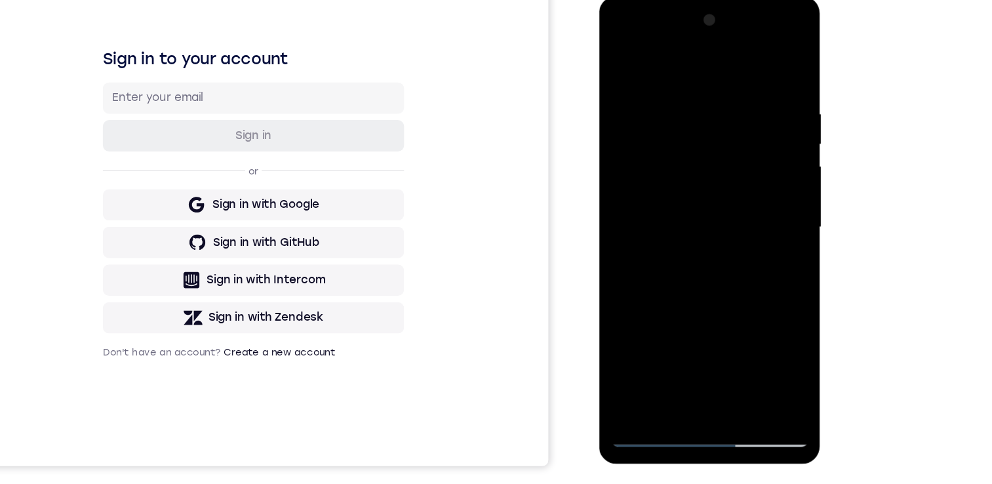
click at [706, 134] on div at bounding box center [691, 190] width 165 height 367
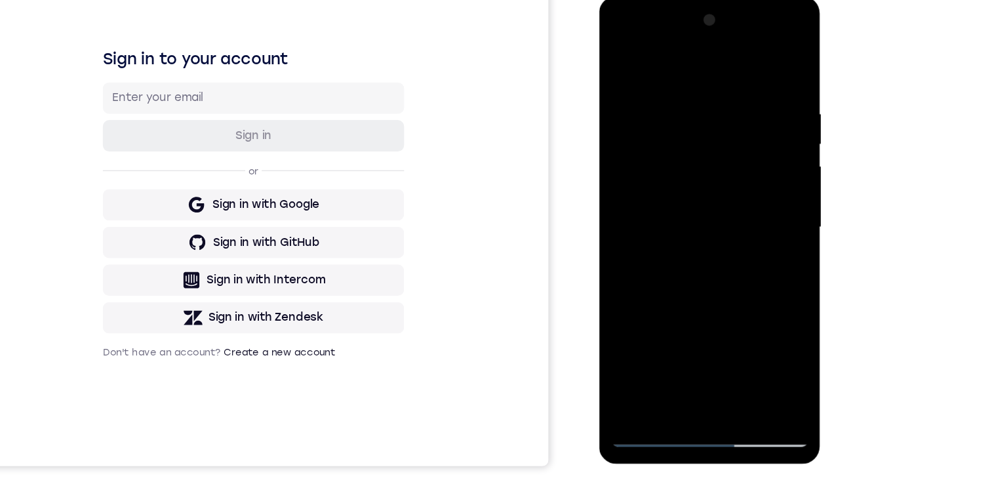
click at [706, 134] on div at bounding box center [691, 190] width 165 height 367
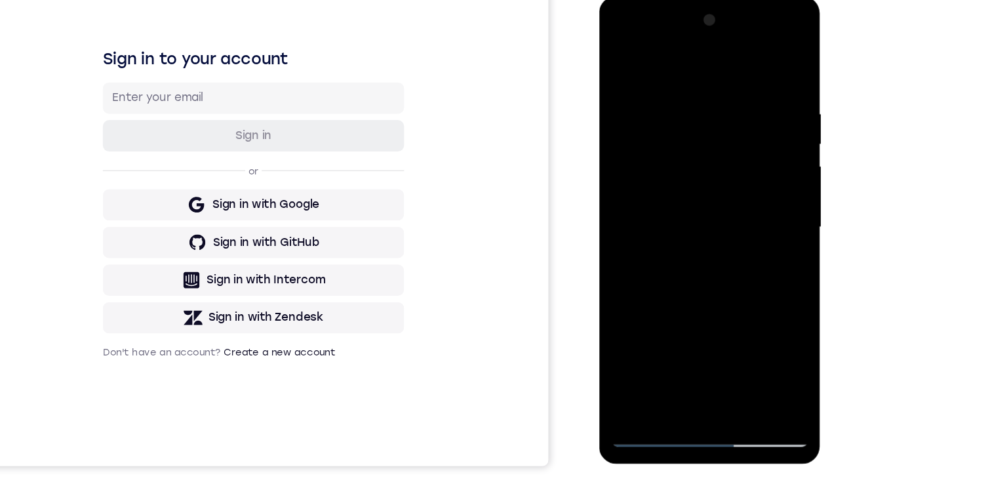
click at [706, 134] on div at bounding box center [691, 190] width 165 height 367
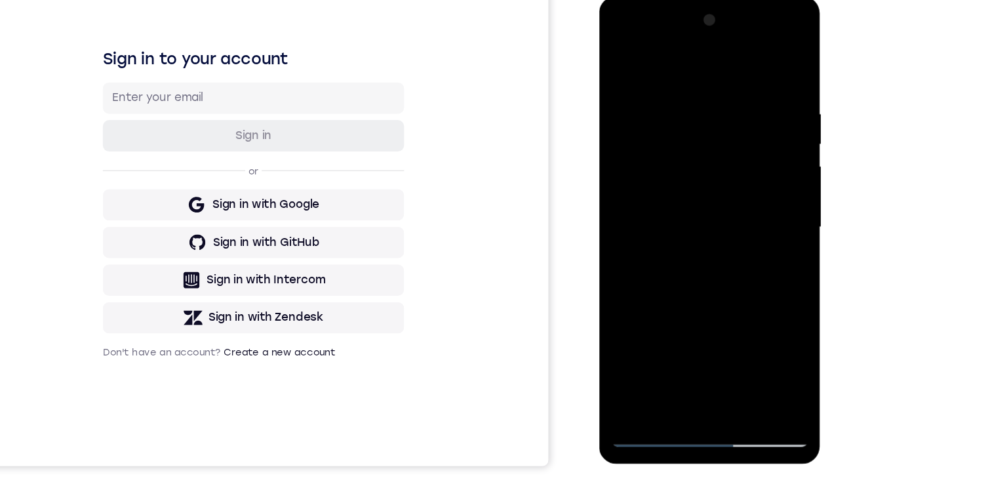
click at [706, 134] on div at bounding box center [691, 190] width 165 height 367
drag, startPoint x: 706, startPoint y: 134, endPoint x: 701, endPoint y: 149, distance: 15.3
click at [706, 134] on div at bounding box center [691, 190] width 165 height 367
click at [683, 226] on div at bounding box center [691, 190] width 165 height 367
drag, startPoint x: 704, startPoint y: 259, endPoint x: 702, endPoint y: 213, distance: 45.9
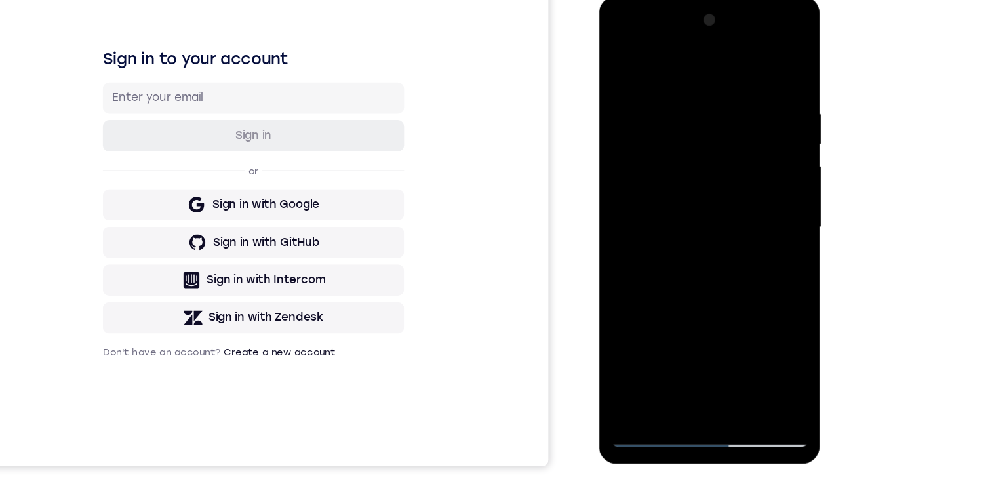
click at [702, 213] on div at bounding box center [691, 190] width 165 height 367
click at [766, 205] on div at bounding box center [691, 190] width 165 height 367
drag, startPoint x: 721, startPoint y: 197, endPoint x: 717, endPoint y: 243, distance: 46.1
click at [717, 243] on div at bounding box center [691, 190] width 165 height 367
click at [697, 128] on div at bounding box center [691, 190] width 165 height 367
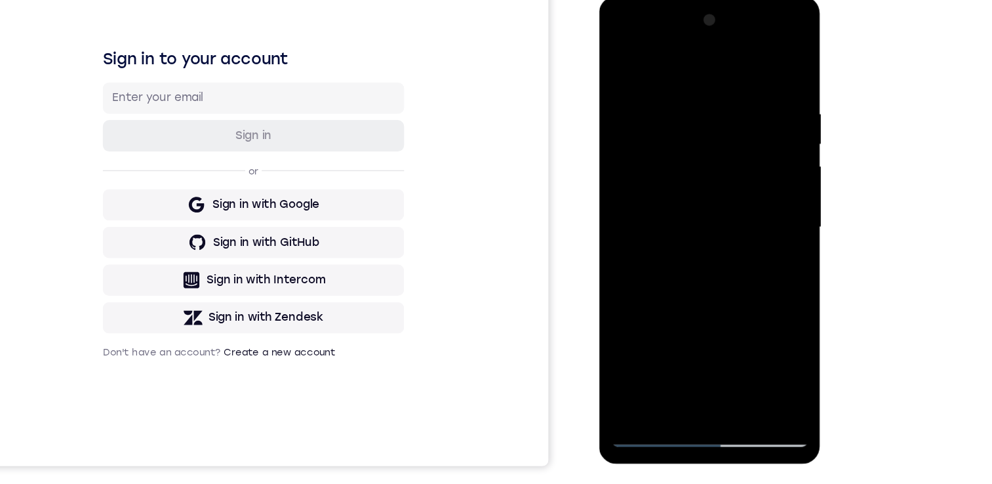
drag, startPoint x: 685, startPoint y: 132, endPoint x: 687, endPoint y: 50, distance: 82.0
click at [687, 50] on div at bounding box center [691, 190] width 165 height 367
drag, startPoint x: 679, startPoint y: 126, endPoint x: 679, endPoint y: 68, distance: 58.4
click at [679, 64] on div at bounding box center [691, 190] width 165 height 367
drag, startPoint x: 704, startPoint y: 146, endPoint x: 698, endPoint y: 198, distance: 52.8
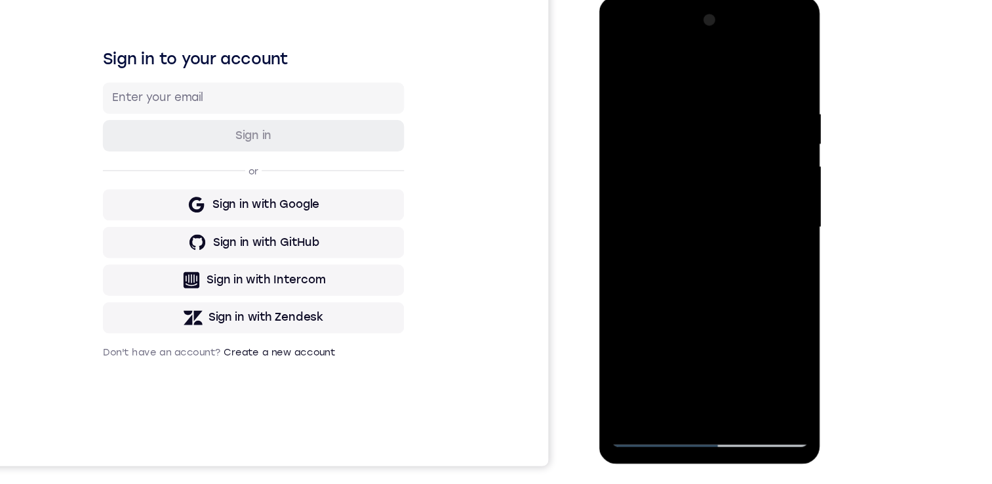
click at [698, 198] on div at bounding box center [691, 190] width 165 height 367
drag, startPoint x: 690, startPoint y: 132, endPoint x: 690, endPoint y: 72, distance: 60.3
click at [692, 57] on div at bounding box center [691, 190] width 165 height 367
drag, startPoint x: 686, startPoint y: 186, endPoint x: 698, endPoint y: 94, distance: 92.6
click at [698, 94] on div at bounding box center [691, 190] width 165 height 367
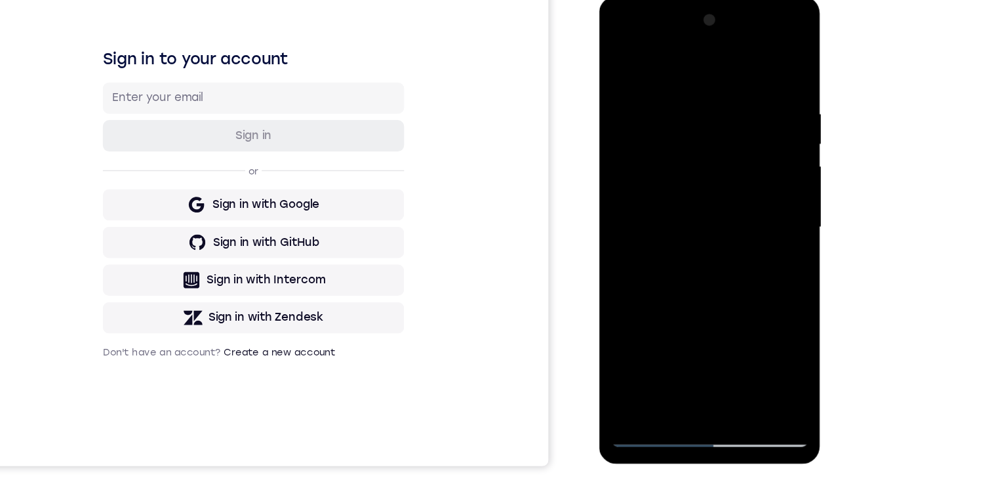
drag, startPoint x: 704, startPoint y: 119, endPoint x: 703, endPoint y: 28, distance: 91.8
click at [703, 24] on div at bounding box center [691, 190] width 165 height 367
drag, startPoint x: 706, startPoint y: 121, endPoint x: 707, endPoint y: 90, distance: 31.5
click at [707, 90] on div at bounding box center [691, 190] width 165 height 367
drag, startPoint x: 698, startPoint y: 119, endPoint x: 694, endPoint y: 58, distance: 61.8
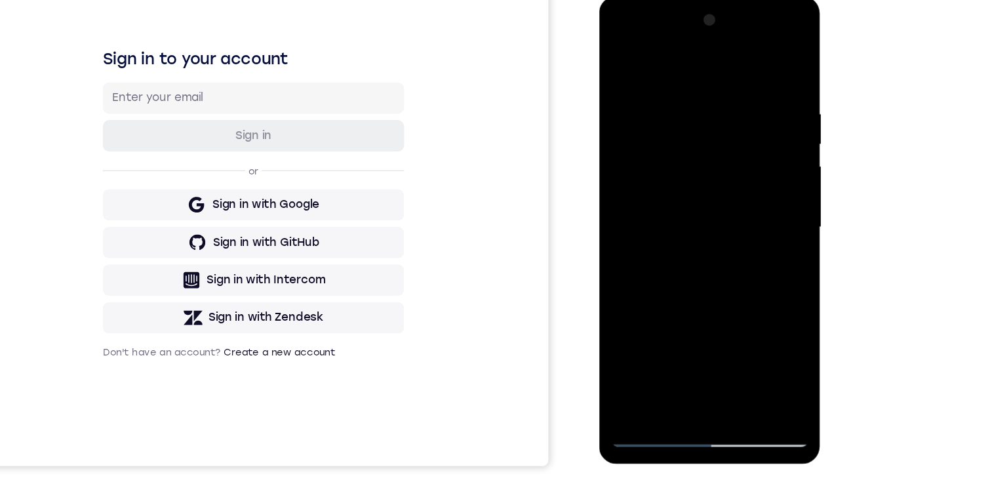
click at [694, 58] on div at bounding box center [691, 190] width 165 height 367
click at [633, 344] on div at bounding box center [691, 190] width 165 height 367
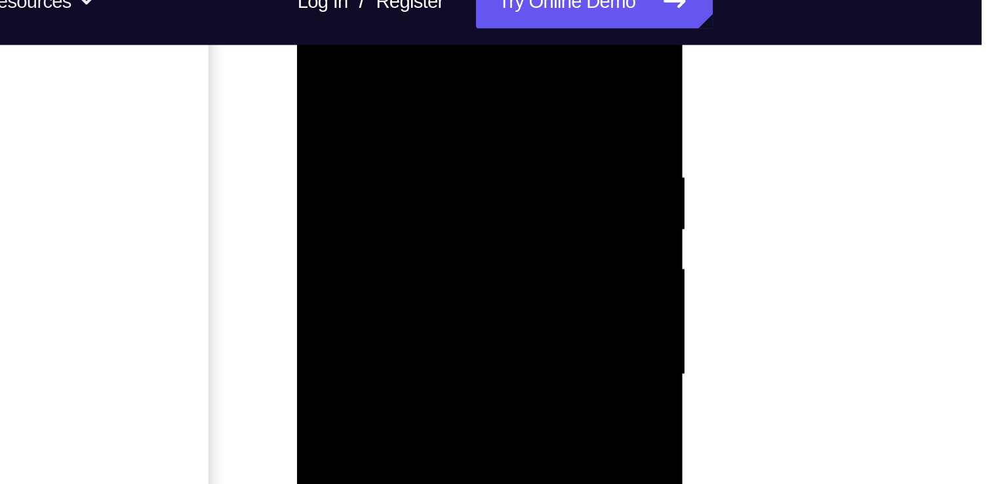
click at [443, 121] on div at bounding box center [390, 164] width 165 height 367
click at [461, 39] on div at bounding box center [390, 164] width 165 height 367
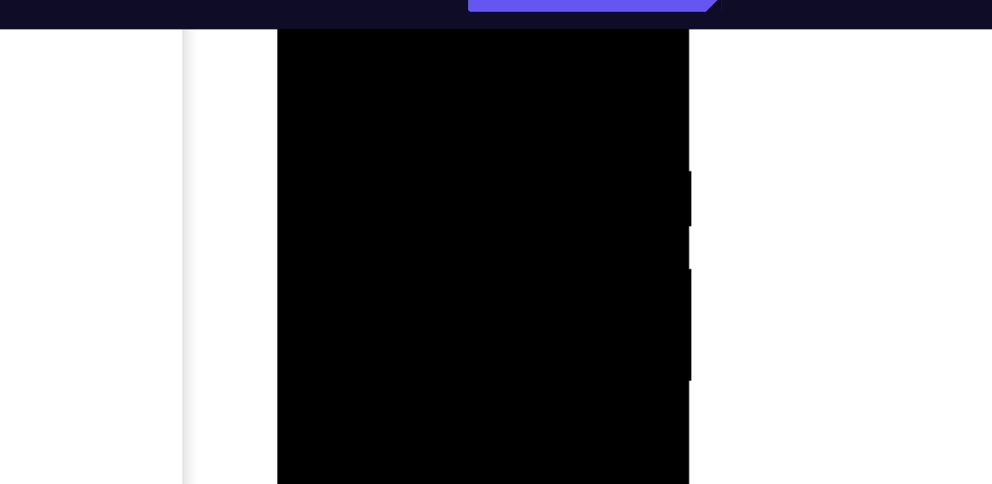
click at [349, 41] on div at bounding box center [369, 143] width 165 height 367
click at [438, 17] on div at bounding box center [369, 143] width 165 height 367
click at [437, 18] on div at bounding box center [369, 143] width 165 height 367
click at [373, 0] on div at bounding box center [369, 143] width 165 height 367
click at [306, 40] on div at bounding box center [369, 143] width 165 height 367
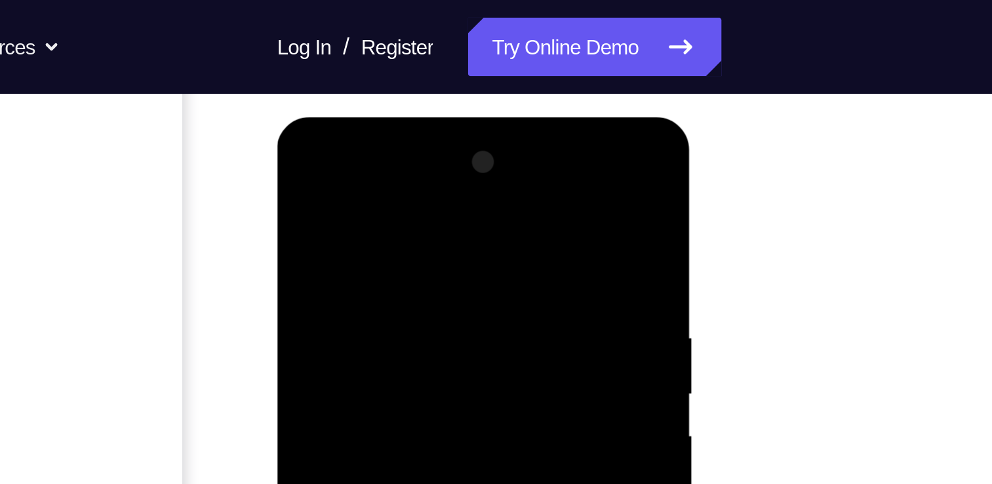
scroll to position [165, 0]
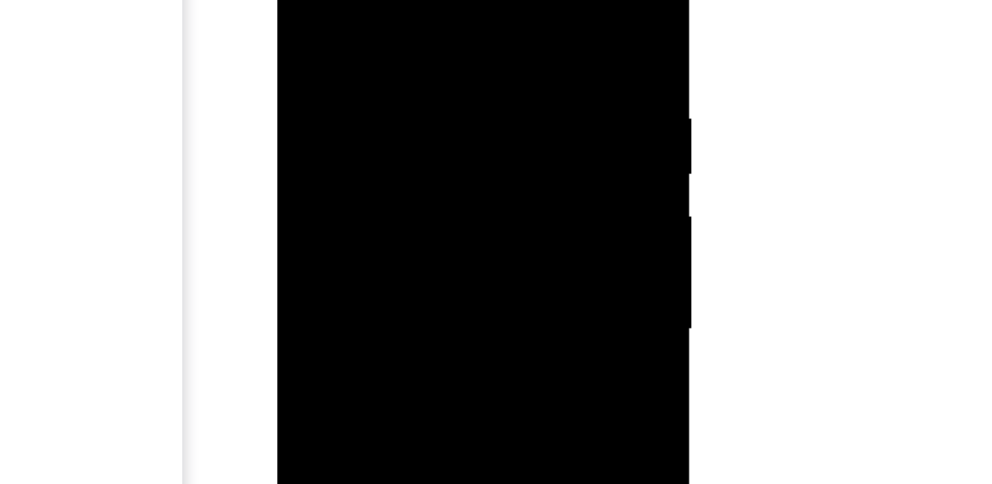
drag, startPoint x: 383, startPoint y: 123, endPoint x: 384, endPoint y: 1, distance: 121.3
click at [384, 1] on div at bounding box center [369, 91] width 165 height 367
click at [309, 36] on div at bounding box center [369, 91] width 165 height 367
drag, startPoint x: 375, startPoint y: 89, endPoint x: 382, endPoint y: -20, distance: 109.0
click at [380, 0] on div at bounding box center [369, 91] width 165 height 367
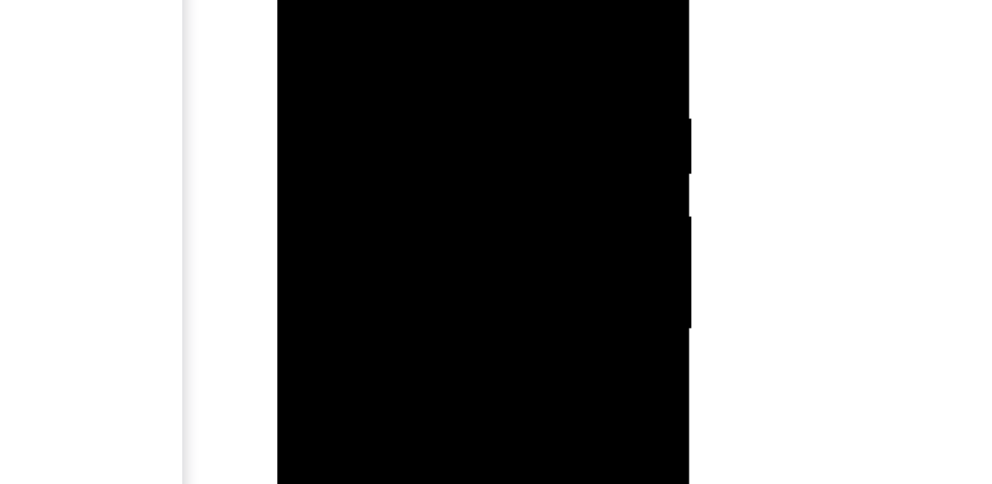
drag, startPoint x: 390, startPoint y: 38, endPoint x: 371, endPoint y: 157, distance: 120.2
click at [370, 175] on div at bounding box center [369, 91] width 165 height 367
drag, startPoint x: 348, startPoint y: 92, endPoint x: 342, endPoint y: -49, distance: 141.8
click at [342, 0] on div at bounding box center [369, 91] width 165 height 367
drag, startPoint x: 380, startPoint y: 74, endPoint x: 378, endPoint y: -24, distance: 97.7
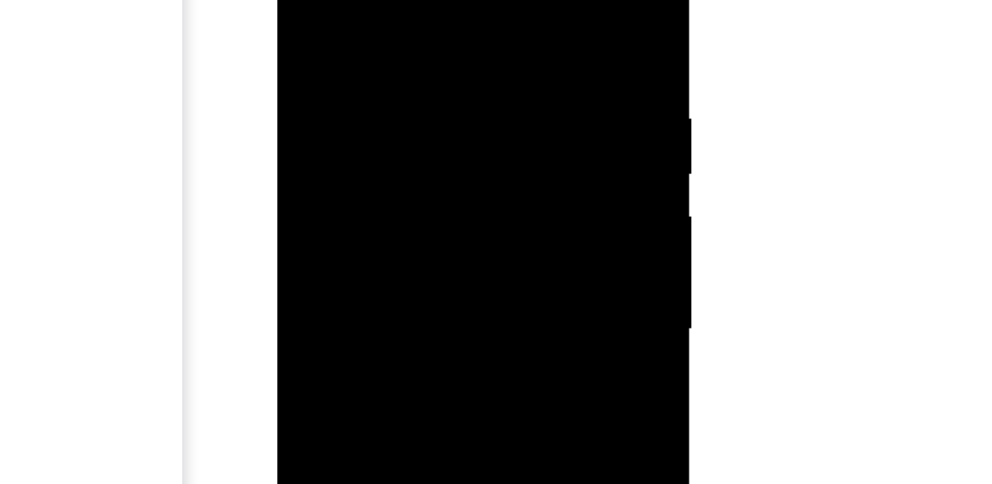
click at [376, 0] on div at bounding box center [369, 91] width 165 height 367
drag, startPoint x: 389, startPoint y: 96, endPoint x: 388, endPoint y: 18, distance: 78.0
click at [386, 0] on div at bounding box center [369, 91] width 165 height 367
drag, startPoint x: 392, startPoint y: 129, endPoint x: 399, endPoint y: 55, distance: 73.7
click at [399, 55] on div at bounding box center [369, 91] width 165 height 367
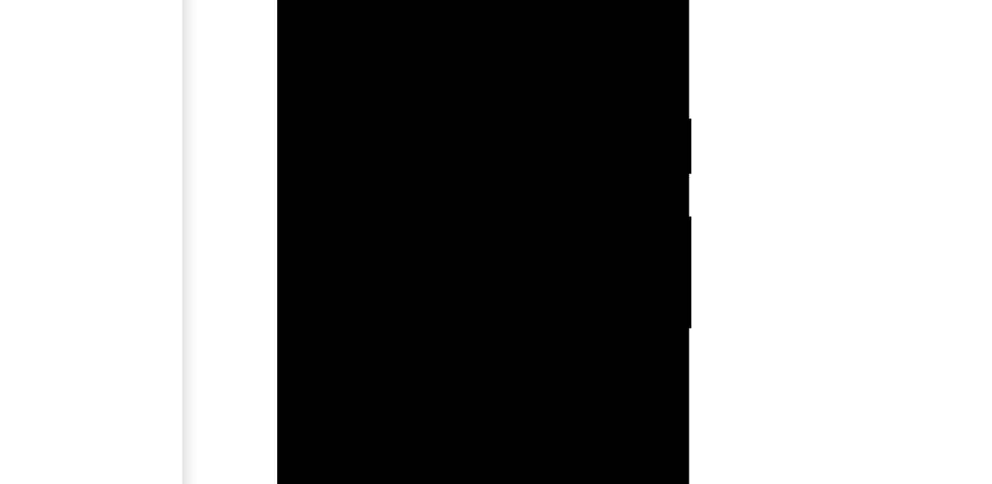
drag, startPoint x: 391, startPoint y: 111, endPoint x: 392, endPoint y: -3, distance: 114.1
click at [392, 0] on div at bounding box center [369, 91] width 165 height 367
drag, startPoint x: 395, startPoint y: 71, endPoint x: 391, endPoint y: -37, distance: 108.3
click at [391, 0] on div at bounding box center [369, 91] width 165 height 367
drag, startPoint x: 393, startPoint y: 71, endPoint x: 396, endPoint y: -37, distance: 108.2
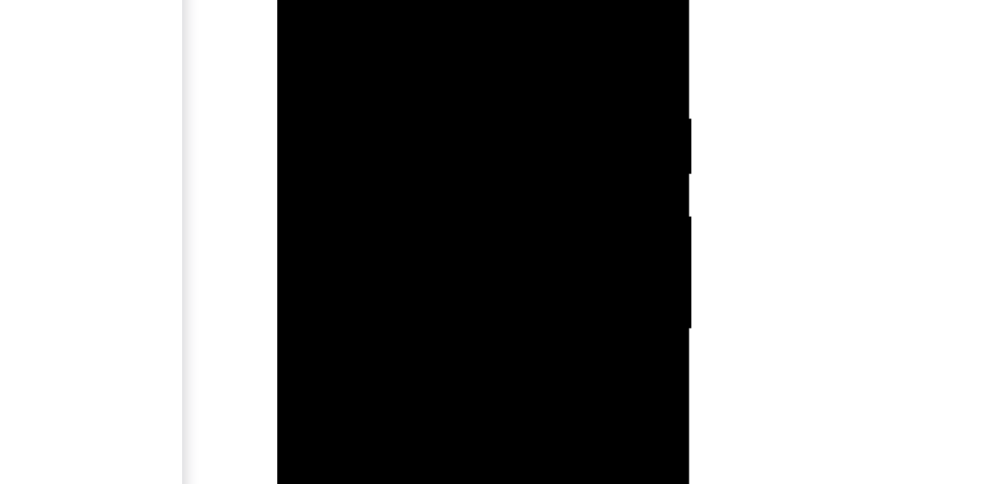
click at [396, 0] on div at bounding box center [369, 91] width 165 height 367
drag, startPoint x: 414, startPoint y: 89, endPoint x: 416, endPoint y: 46, distance: 42.7
click at [416, 46] on div at bounding box center [369, 91] width 165 height 367
click at [414, 109] on div at bounding box center [369, 91] width 165 height 367
drag, startPoint x: 370, startPoint y: 30, endPoint x: 360, endPoint y: -71, distance: 101.5
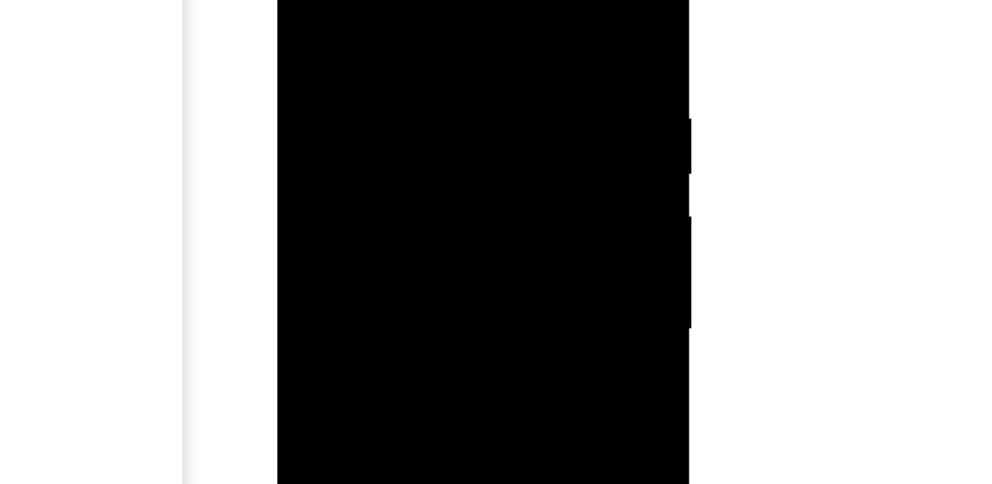
click at [360, 0] on div at bounding box center [369, 91] width 165 height 367
drag, startPoint x: 379, startPoint y: 71, endPoint x: 370, endPoint y: -44, distance: 115.7
click at [370, 0] on div at bounding box center [369, 91] width 165 height 367
click at [325, 265] on div at bounding box center [369, 91] width 165 height 367
drag, startPoint x: 383, startPoint y: 224, endPoint x: 379, endPoint y: 154, distance: 70.3
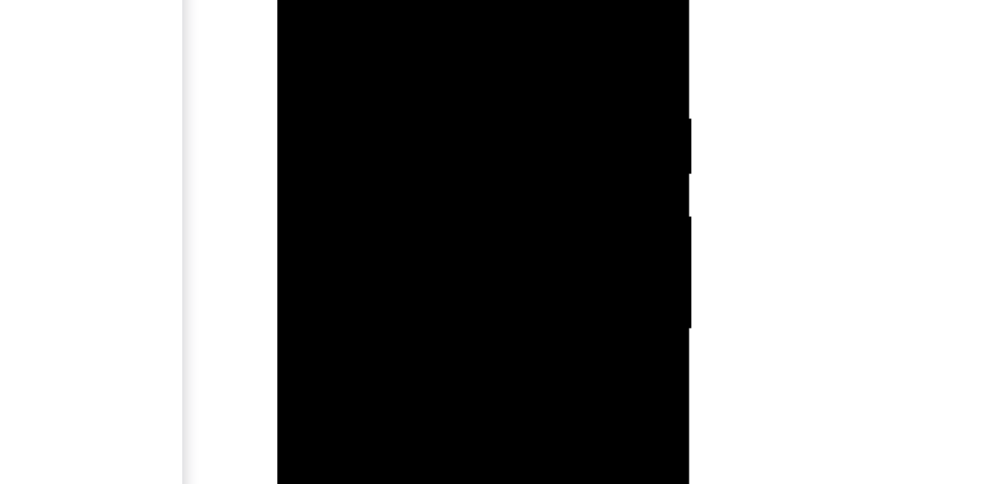
click at [379, 154] on div at bounding box center [369, 91] width 165 height 367
drag, startPoint x: 416, startPoint y: 192, endPoint x: 410, endPoint y: 96, distance: 96.6
click at [410, 86] on div at bounding box center [369, 91] width 165 height 367
drag, startPoint x: 407, startPoint y: 169, endPoint x: 362, endPoint y: 77, distance: 101.8
click at [407, 169] on div at bounding box center [369, 91] width 165 height 367
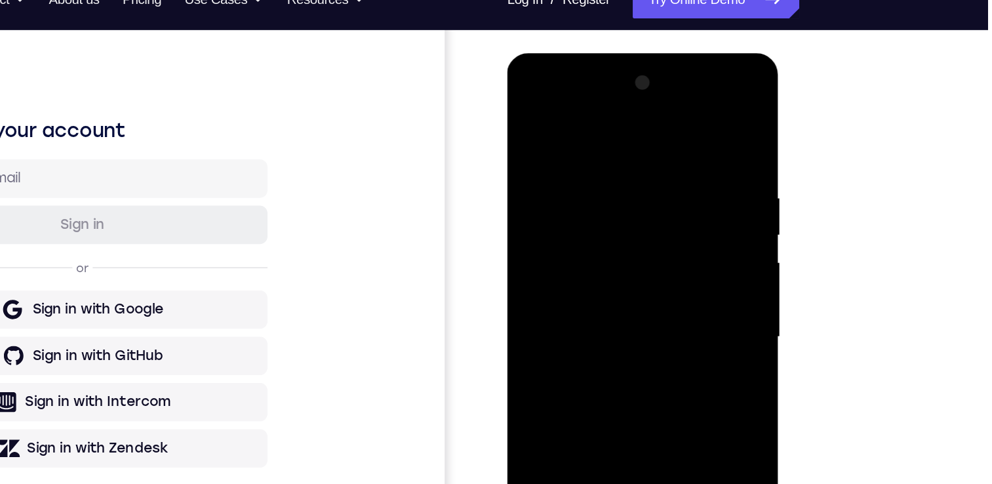
scroll to position [160, 0]
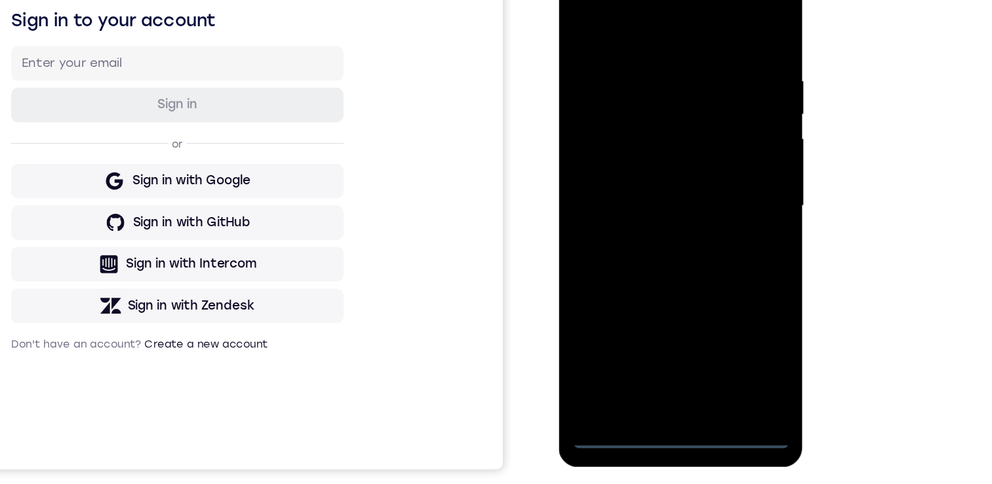
click at [653, 321] on div at bounding box center [650, 144] width 165 height 367
click at [710, 264] on div at bounding box center [650, 144] width 165 height 367
click at [648, 16] on div at bounding box center [650, 144] width 165 height 367
click at [599, 107] on div at bounding box center [650, 144] width 165 height 367
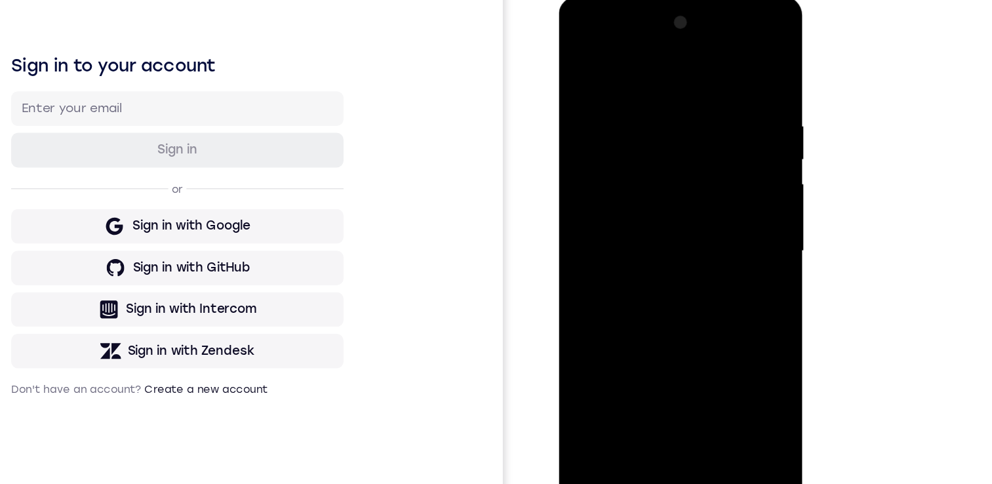
click at [645, 188] on div at bounding box center [650, 189] width 165 height 367
click at [629, 174] on div at bounding box center [650, 189] width 165 height 367
drag, startPoint x: 630, startPoint y: 193, endPoint x: 961, endPoint y: 56, distance: 357.5
click at [630, 193] on div at bounding box center [650, 189] width 165 height 367
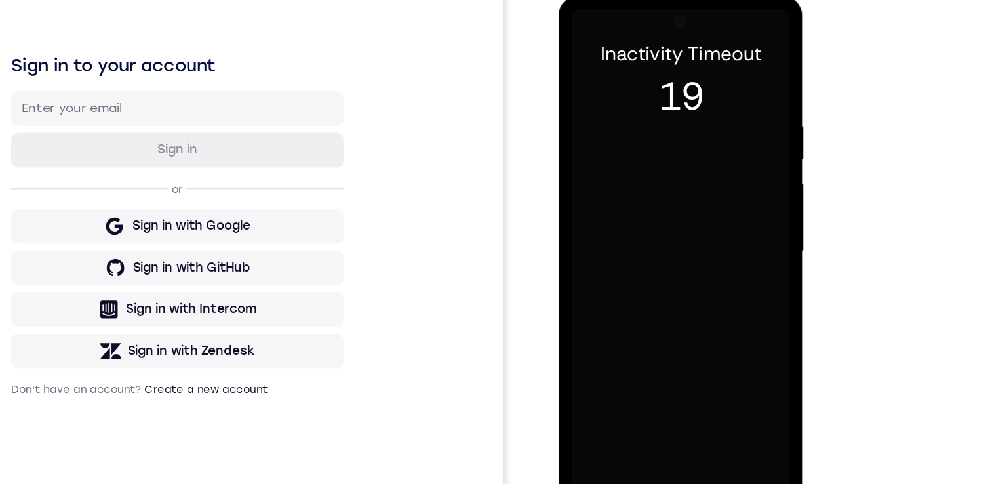
click at [662, 218] on div at bounding box center [650, 189] width 165 height 367
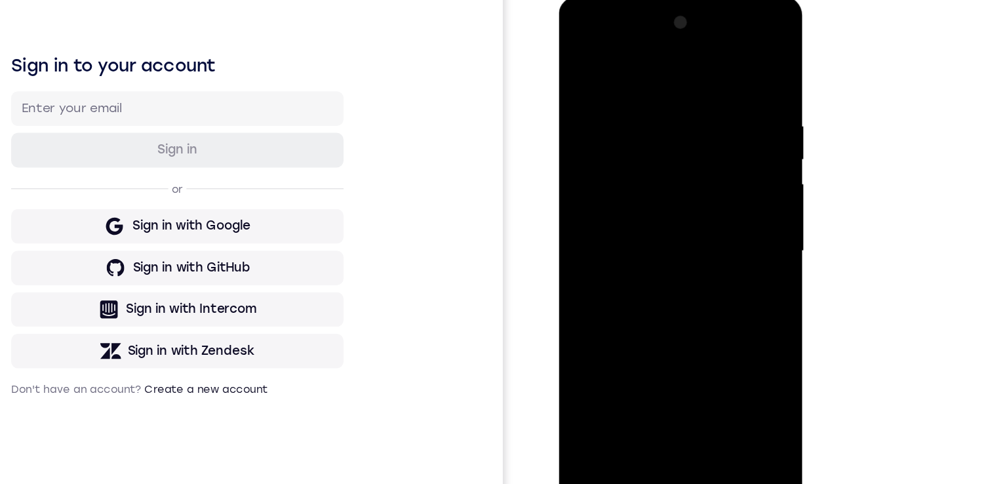
click at [661, 336] on div at bounding box center [650, 189] width 165 height 367
drag, startPoint x: 662, startPoint y: 255, endPoint x: 656, endPoint y: 116, distance: 139.2
click at [656, 116] on div at bounding box center [650, 189] width 165 height 367
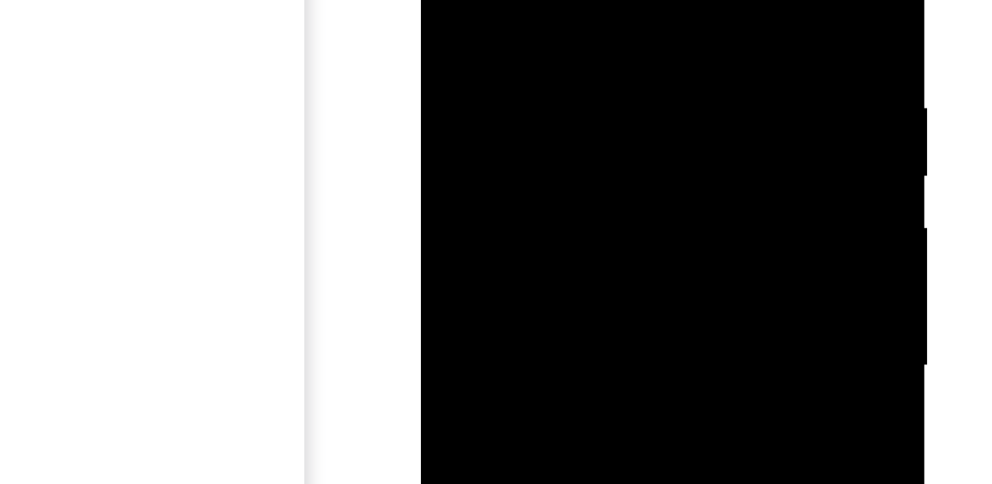
scroll to position [211, 0]
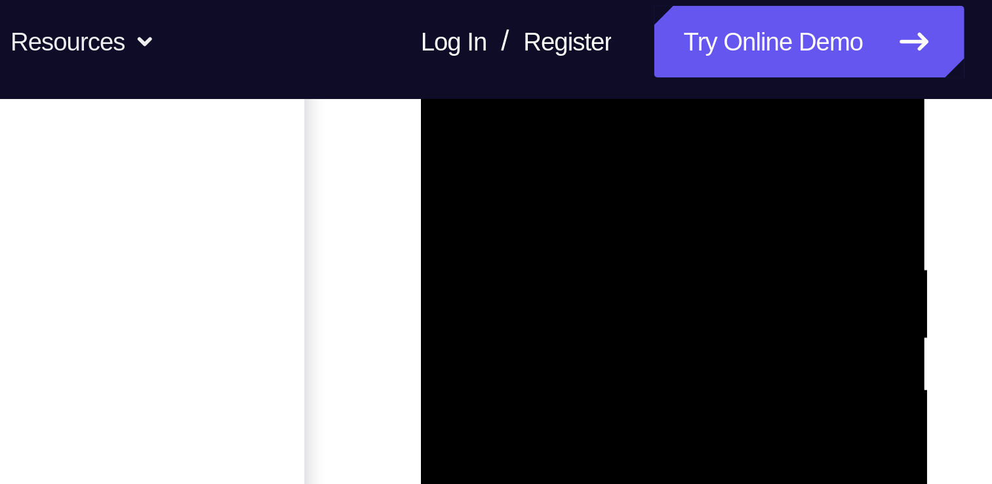
drag, startPoint x: 873, startPoint y: 126, endPoint x: 516, endPoint y: 159, distance: 358.2
click at [516, 161] on div at bounding box center [513, 193] width 165 height 367
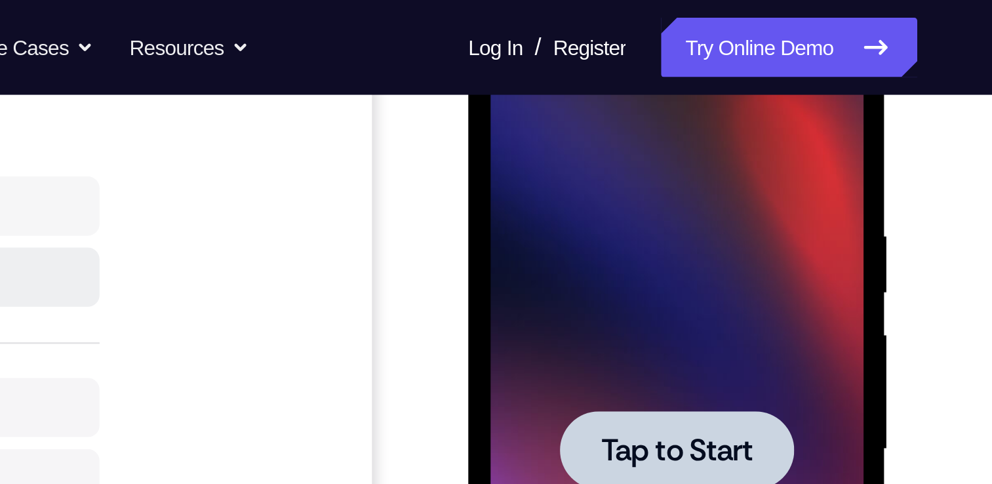
click at [553, 117] on div at bounding box center [560, 206] width 165 height 367
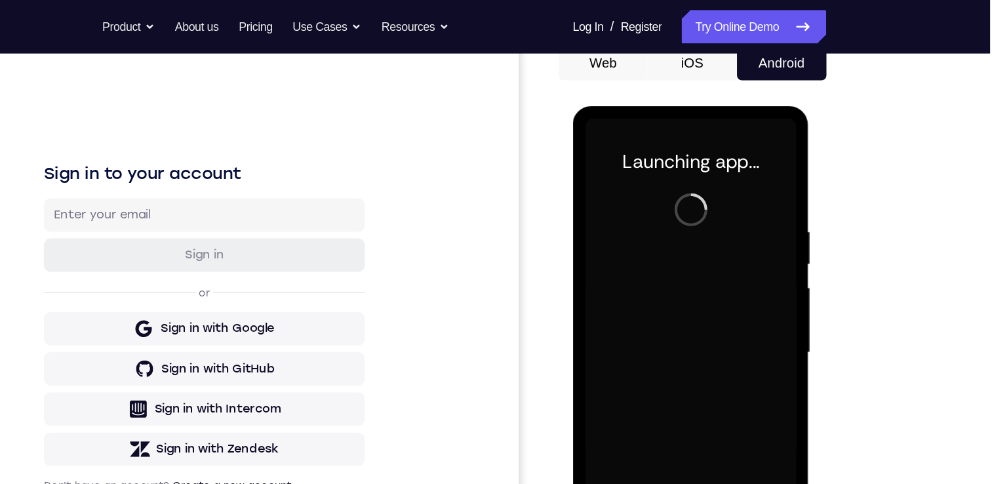
scroll to position [148, 0]
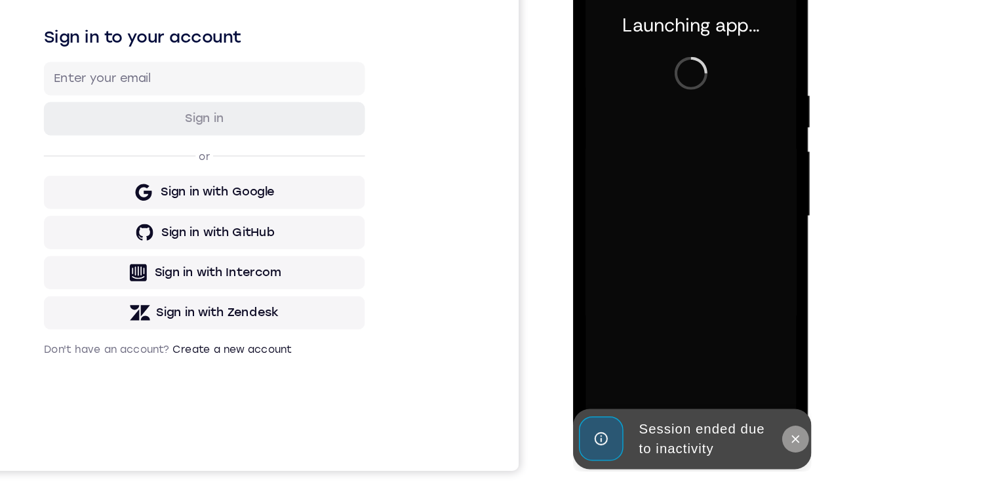
click at [742, 336] on icon at bounding box center [747, 338] width 10 height 10
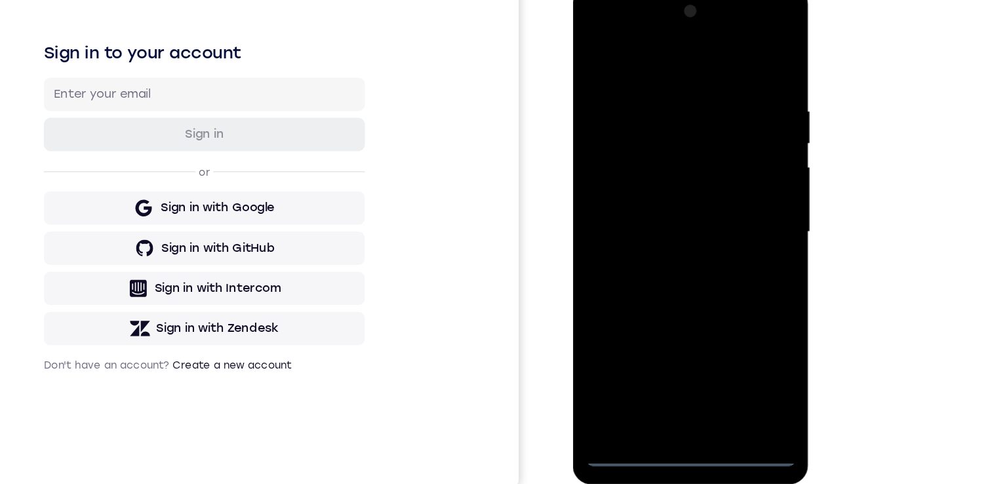
click at [662, 354] on div at bounding box center [664, 178] width 165 height 367
click at [728, 293] on div at bounding box center [664, 178] width 165 height 367
click at [656, 57] on div at bounding box center [664, 178] width 165 height 367
drag, startPoint x: 608, startPoint y: 141, endPoint x: 1050, endPoint y: 50, distance: 451.1
click at [608, 141] on div at bounding box center [664, 178] width 165 height 367
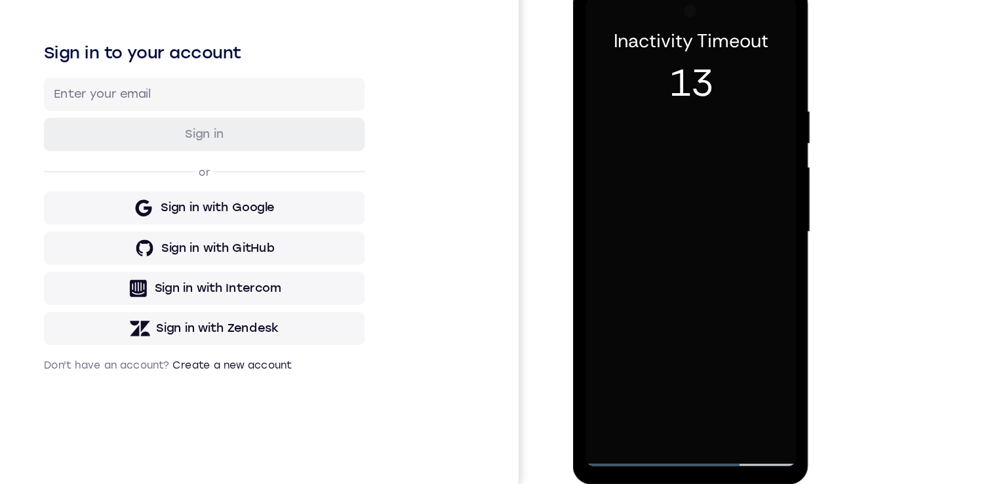
click at [663, 172] on div at bounding box center [664, 178] width 165 height 367
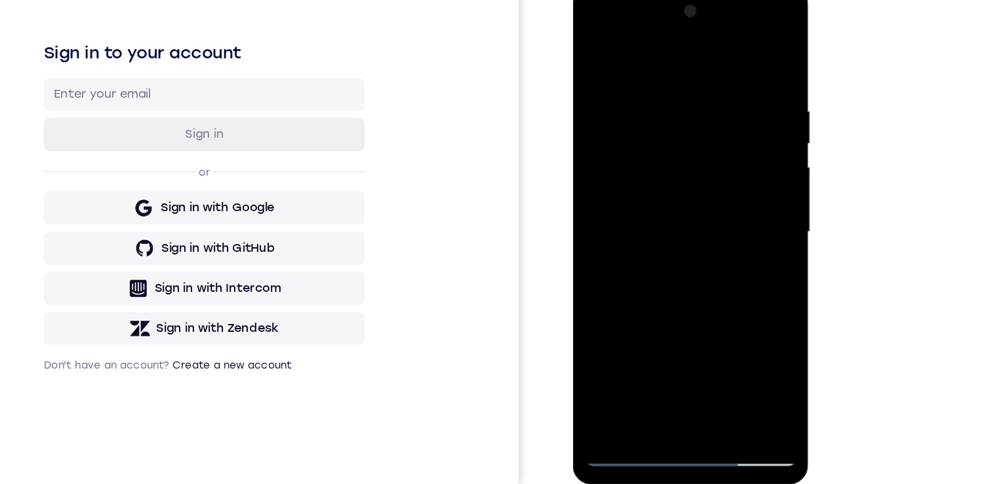
click at [684, 332] on div at bounding box center [664, 178] width 165 height 367
click at [650, 174] on div at bounding box center [664, 178] width 165 height 367
click at [630, 161] on div at bounding box center [664, 178] width 165 height 367
drag, startPoint x: 641, startPoint y: 189, endPoint x: 1056, endPoint y: 36, distance: 442.5
click at [641, 189] on div at bounding box center [664, 178] width 165 height 367
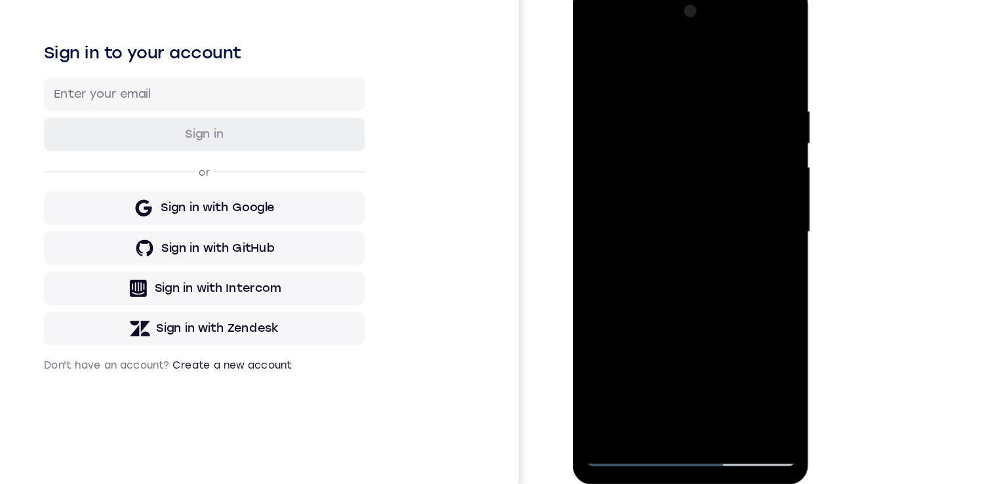
scroll to position [174, 0]
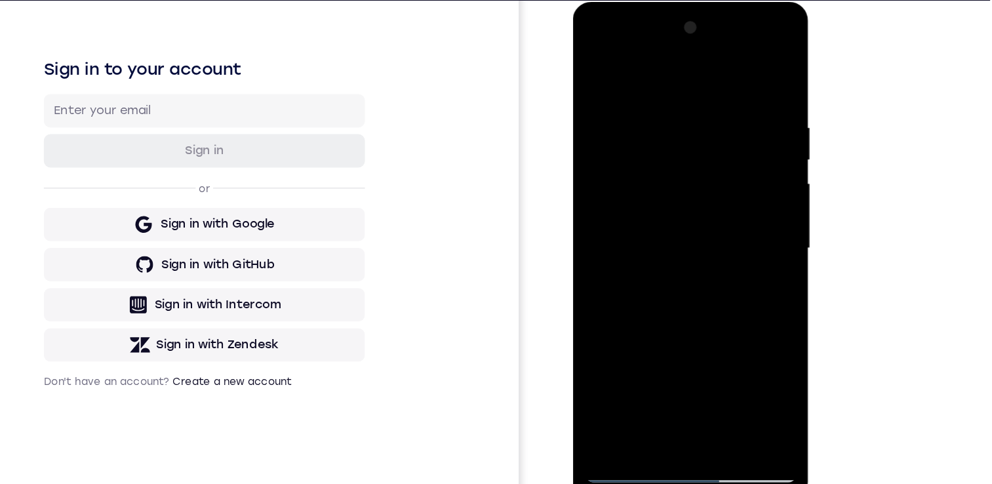
click at [670, 342] on div at bounding box center [664, 195] width 165 height 367
drag, startPoint x: 698, startPoint y: 262, endPoint x: 686, endPoint y: 148, distance: 115.4
click at [686, 148] on div at bounding box center [664, 195] width 165 height 367
click at [727, 151] on div at bounding box center [664, 195] width 165 height 367
drag, startPoint x: 652, startPoint y: 192, endPoint x: 654, endPoint y: 148, distance: 44.0
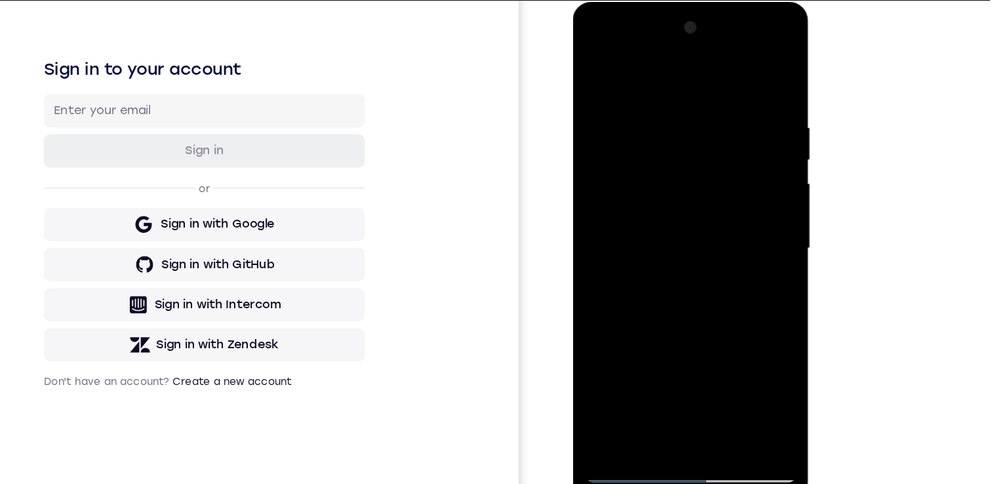
click at [650, 146] on div at bounding box center [664, 195] width 165 height 367
drag, startPoint x: 677, startPoint y: 203, endPoint x: 669, endPoint y: 95, distance: 107.8
click at [669, 95] on div at bounding box center [664, 195] width 165 height 367
